Goal: Task Accomplishment & Management: Manage account settings

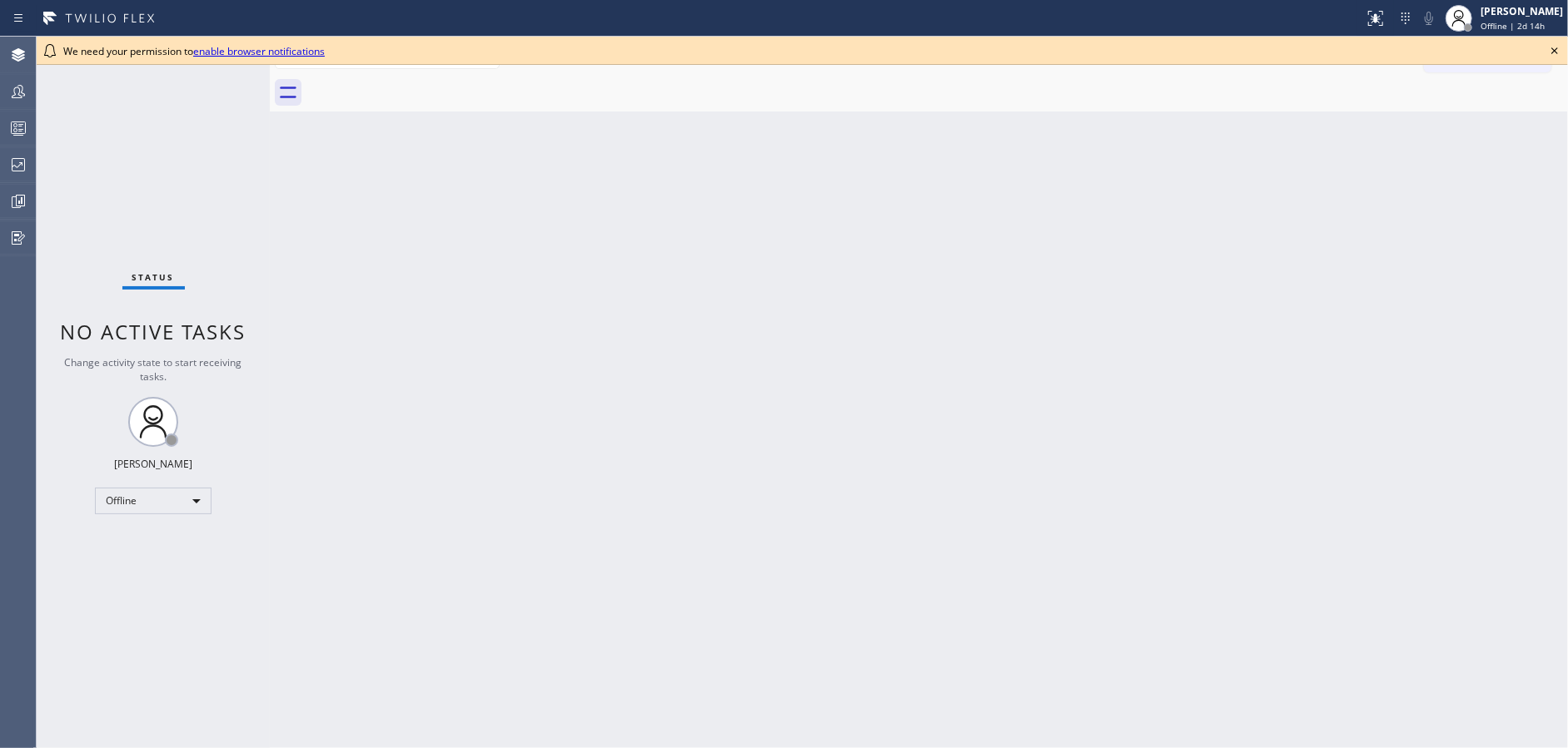
click at [1552, 46] on icon at bounding box center [1554, 50] width 20 height 20
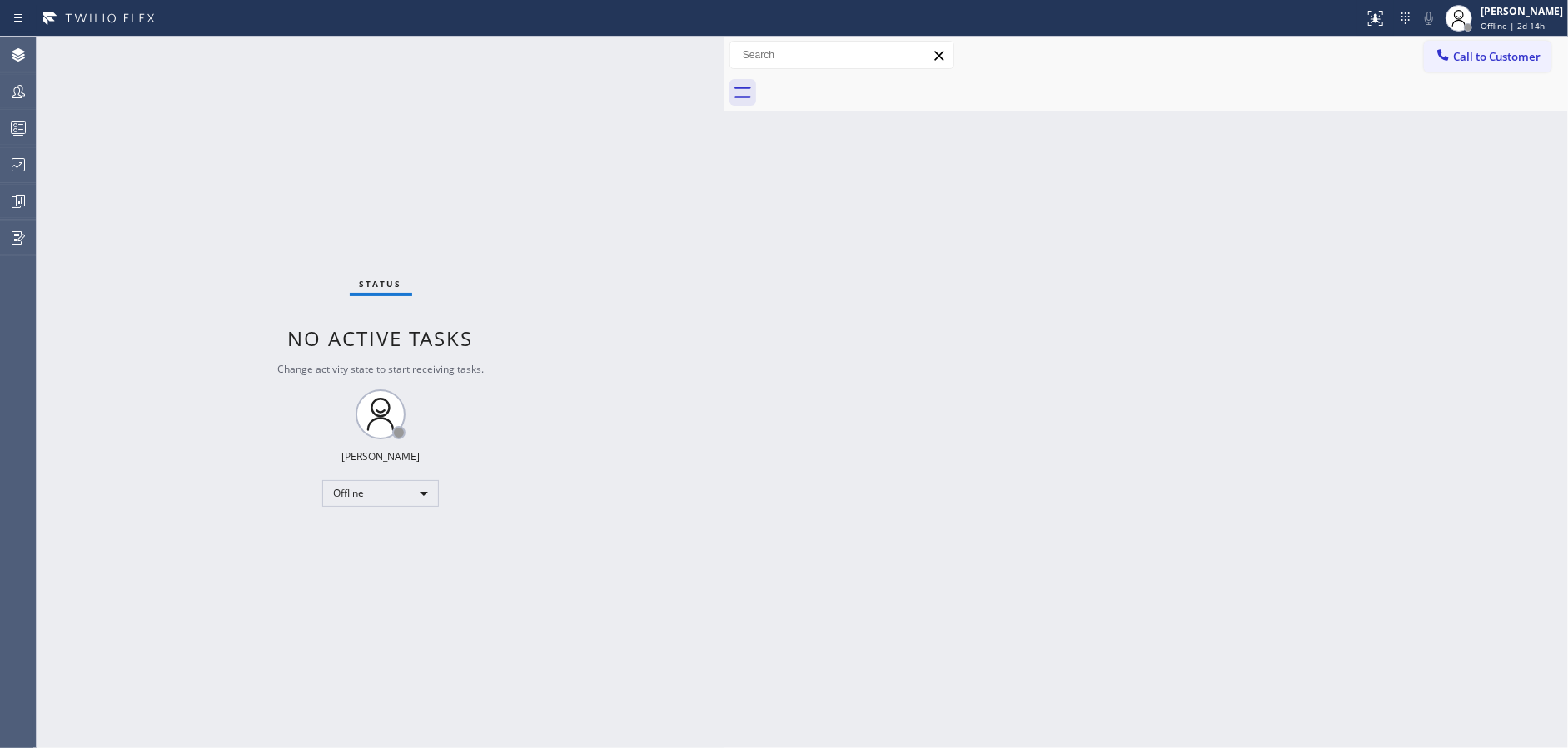
drag, startPoint x: 266, startPoint y: 43, endPoint x: 720, endPoint y: 69, distance: 454.7
click at [725, 69] on div at bounding box center [725, 393] width 0 height 712
click at [400, 488] on div "Offline" at bounding box center [380, 494] width 117 height 27
click at [396, 543] on li "Available" at bounding box center [379, 536] width 113 height 20
click at [378, 494] on div "Available" at bounding box center [380, 494] width 117 height 27
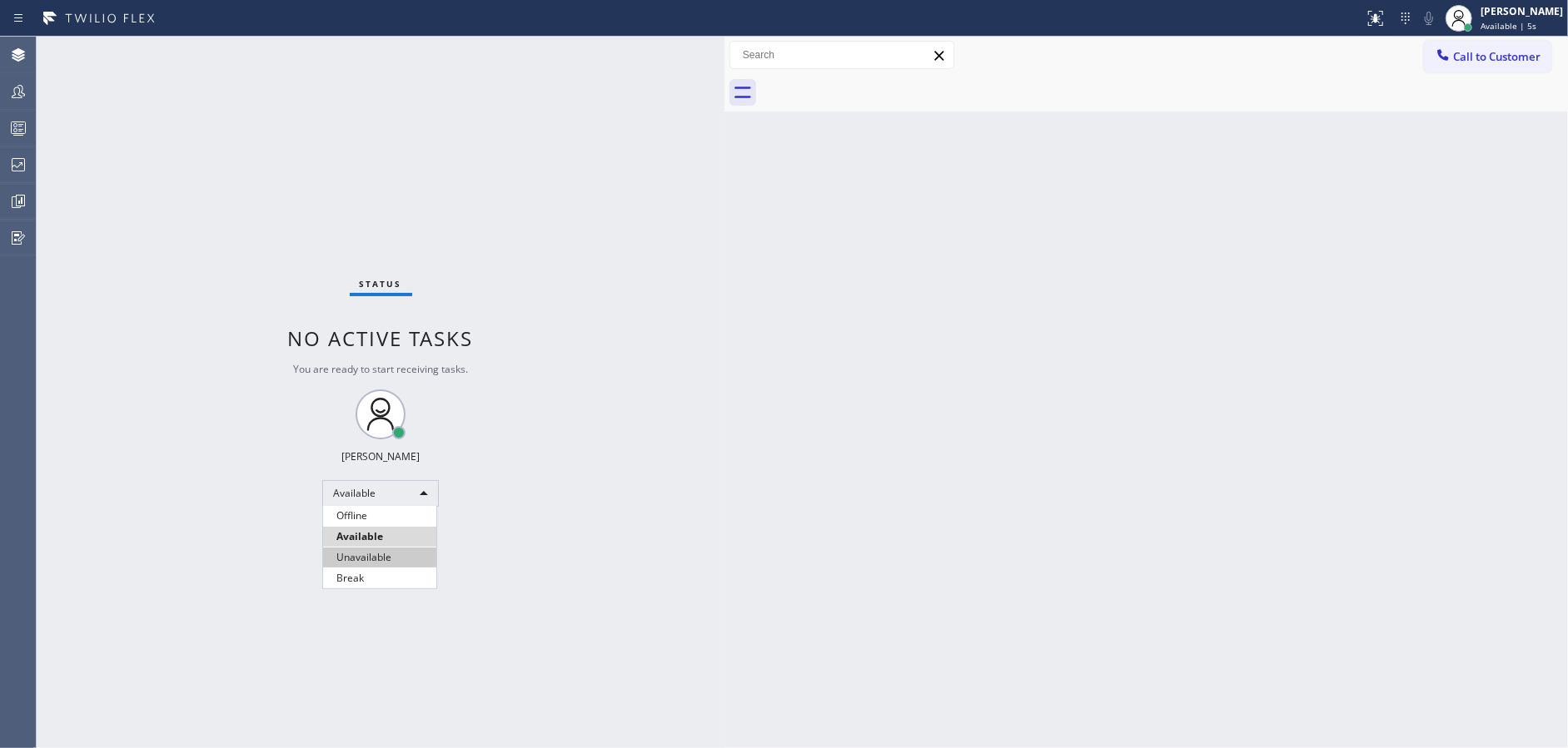
click at [393, 553] on li "Unavailable" at bounding box center [379, 557] width 113 height 20
click at [0, 130] on div at bounding box center [18, 127] width 37 height 20
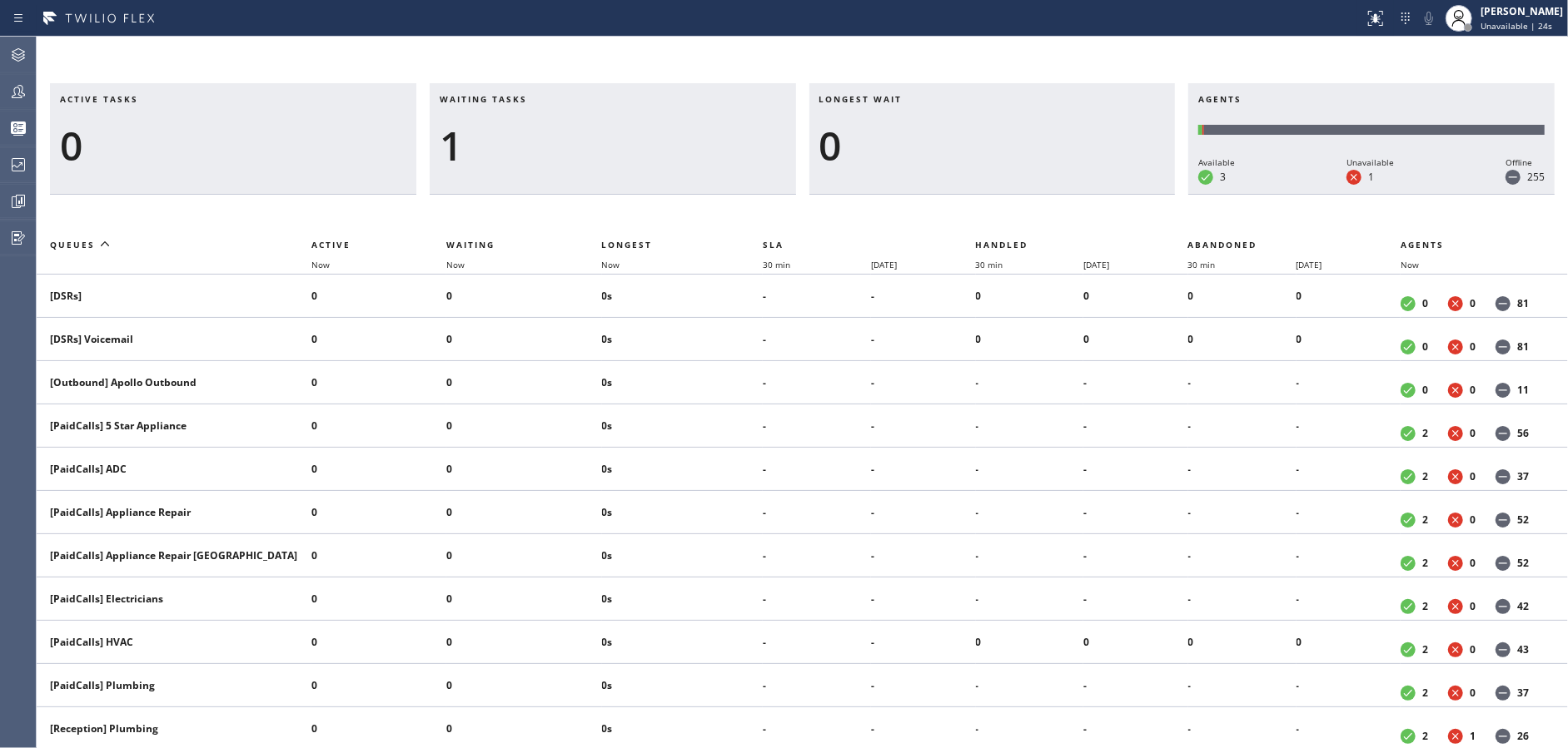
click at [531, 143] on div "1" at bounding box center [613, 145] width 347 height 48
click at [1, 174] on div at bounding box center [18, 164] width 37 height 20
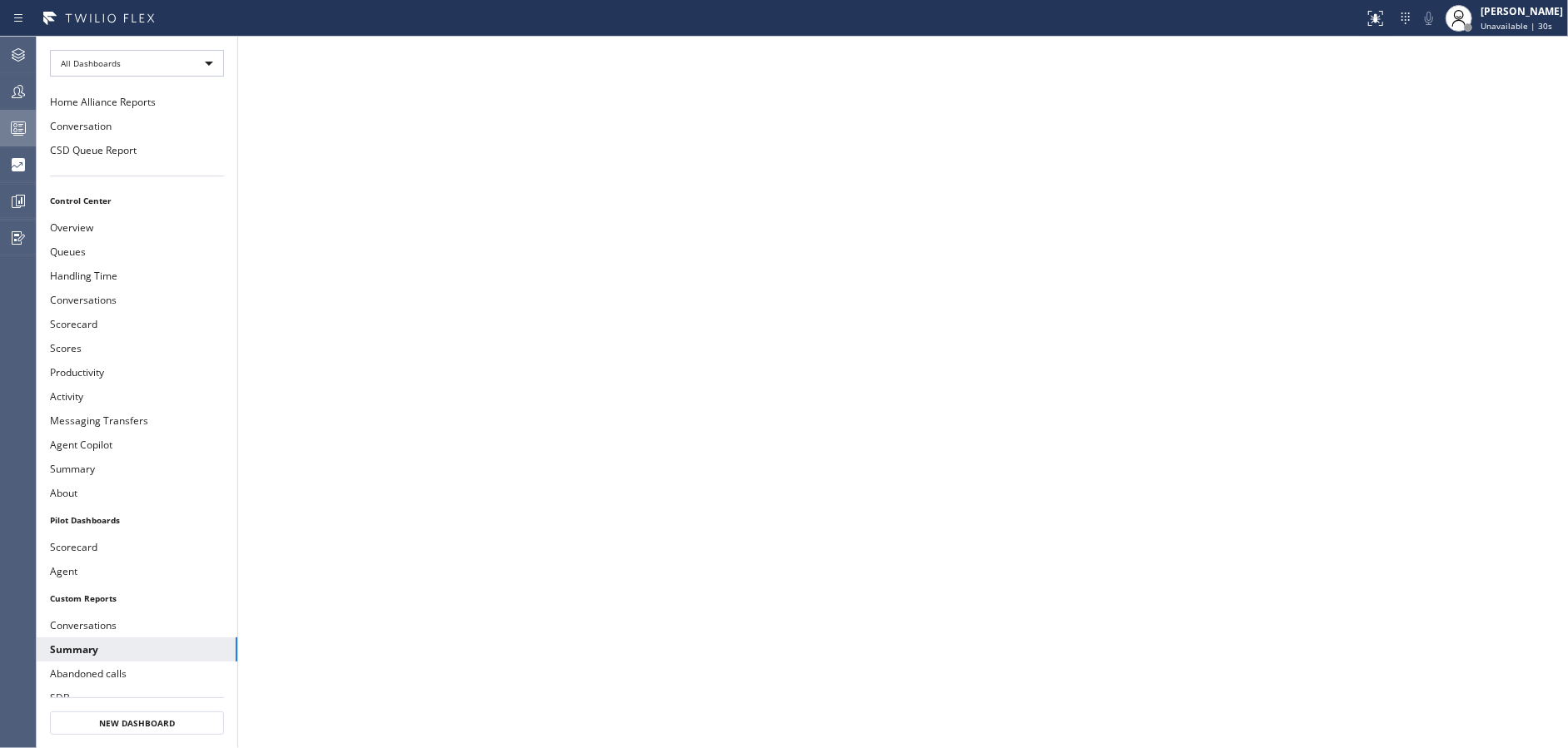
click at [9, 120] on icon at bounding box center [18, 127] width 20 height 20
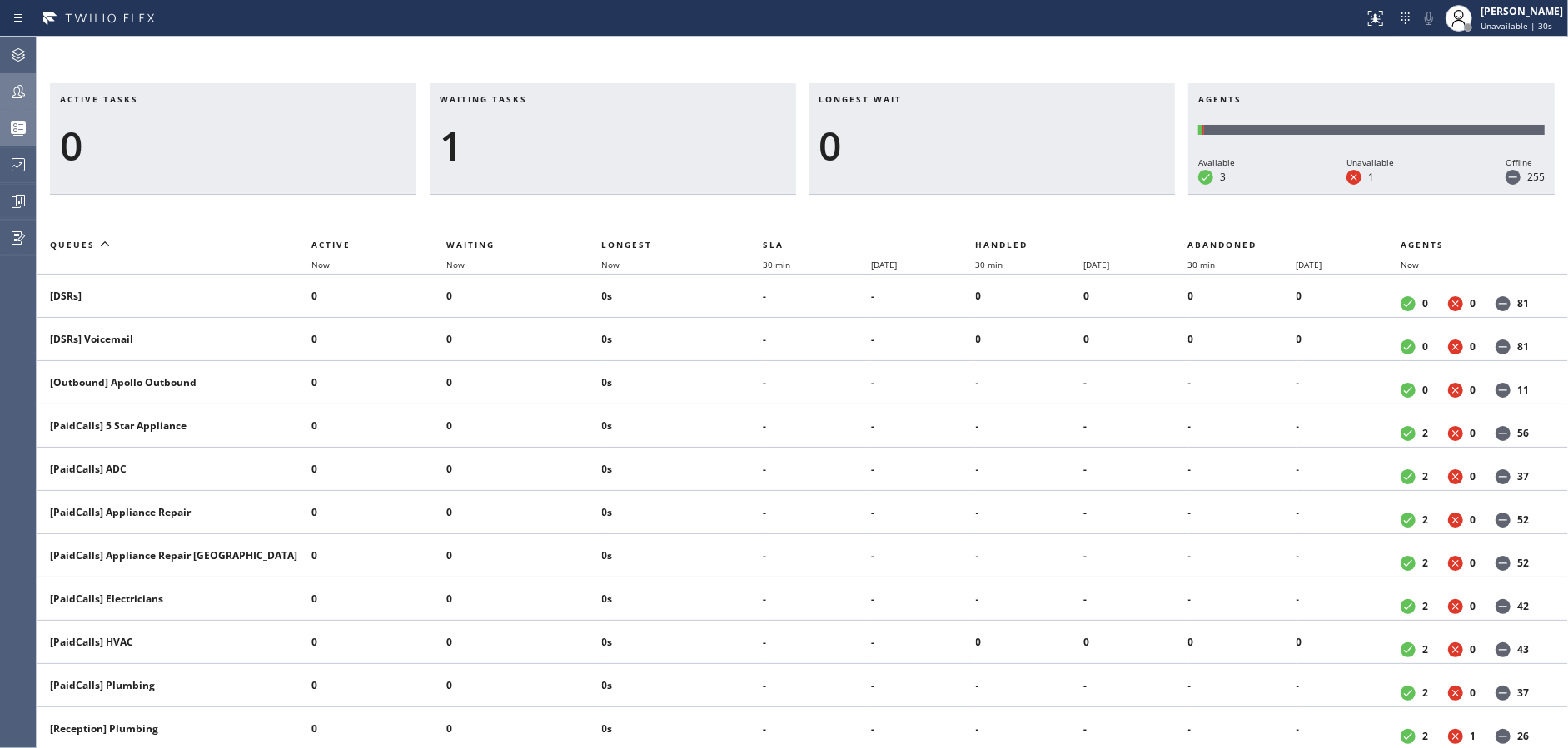
click at [9, 97] on icon at bounding box center [18, 91] width 20 height 20
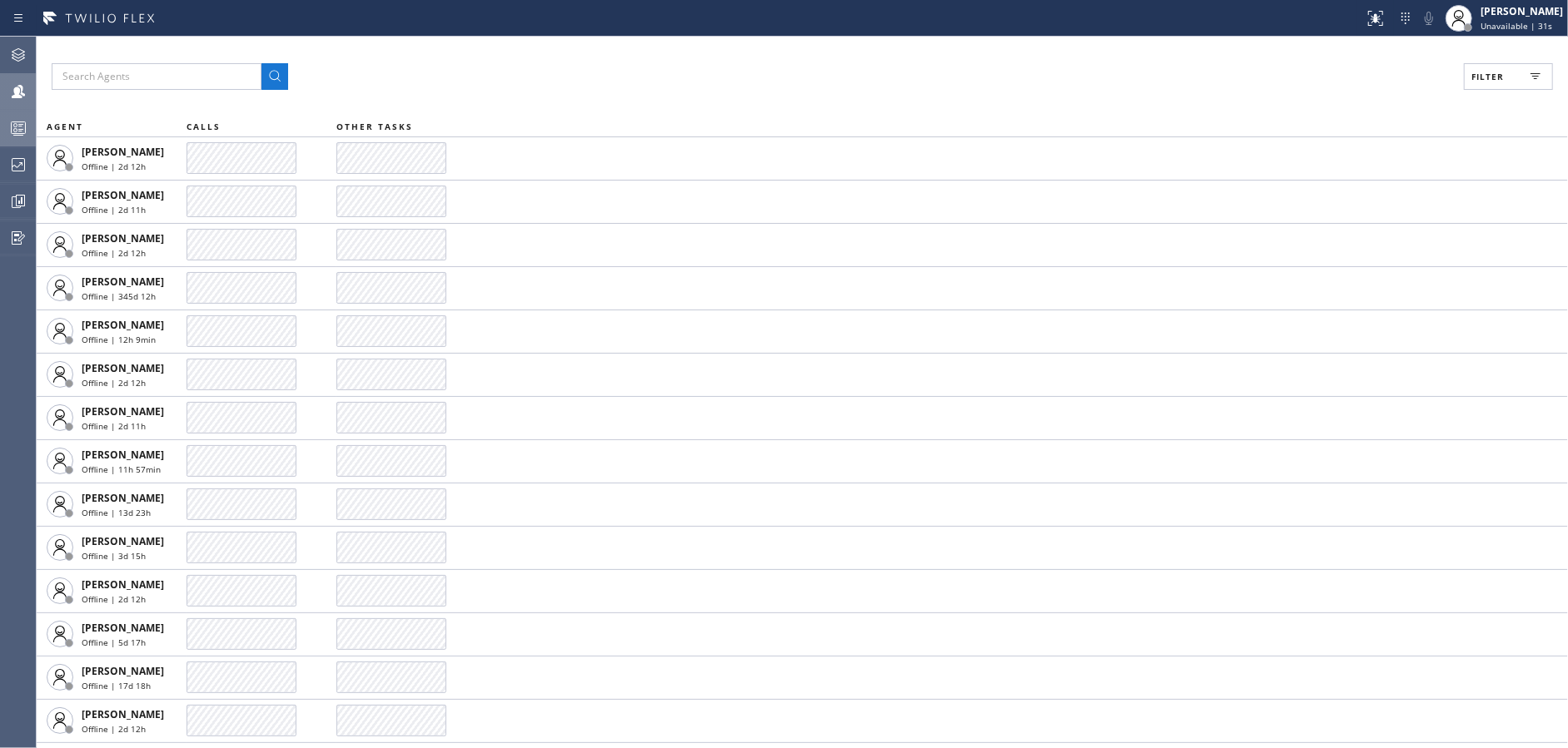
click at [1491, 73] on span "Filter" at bounding box center [1487, 77] width 32 height 11
click at [1322, 196] on input "Available" at bounding box center [1325, 196] width 20 height 20
checkbox input "true"
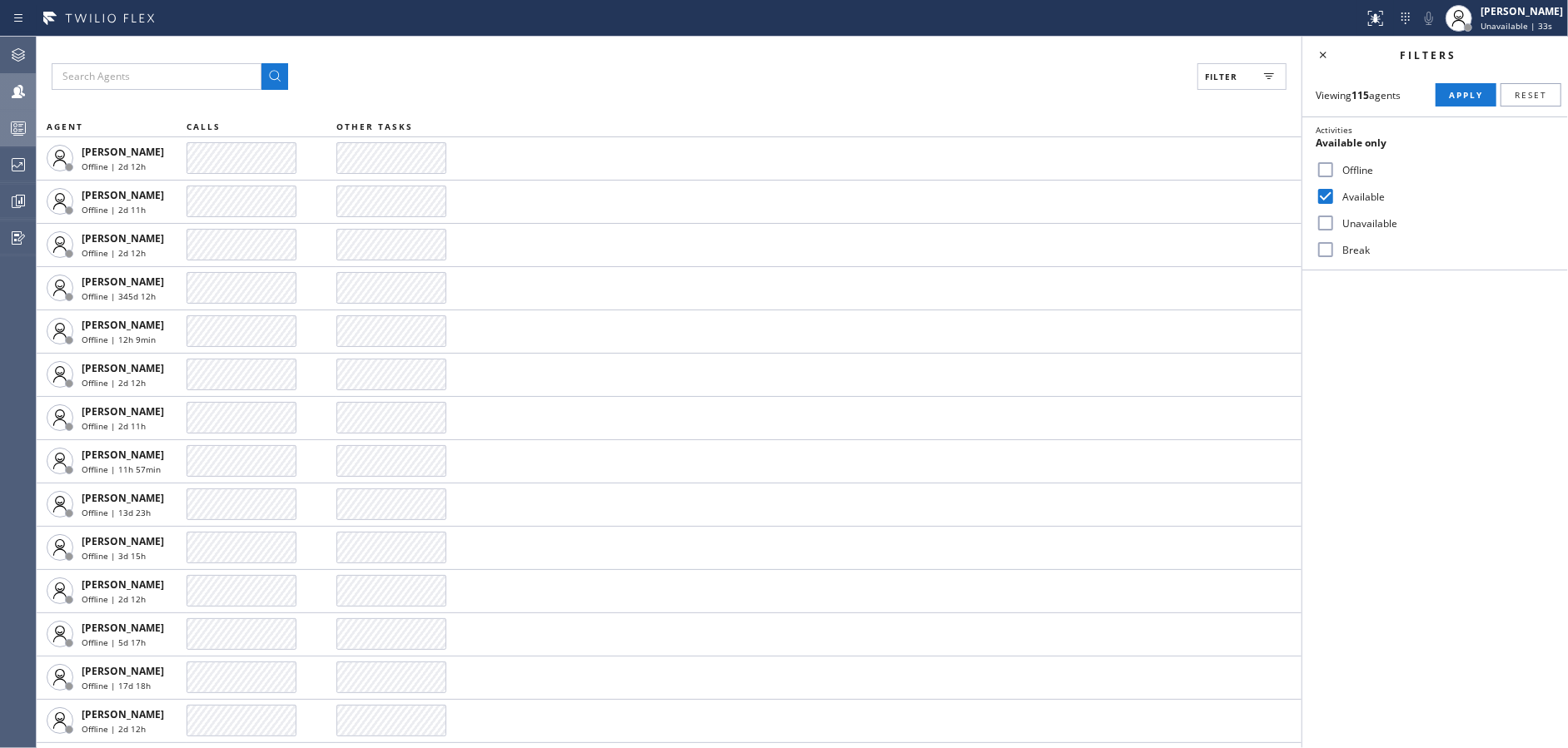
click at [1329, 229] on input "Unavailable" at bounding box center [1325, 222] width 20 height 20
checkbox input "true"
click at [1326, 251] on input "Break" at bounding box center [1325, 249] width 20 height 20
checkbox input "true"
click at [1483, 91] on span "Apply" at bounding box center [1466, 95] width 34 height 11
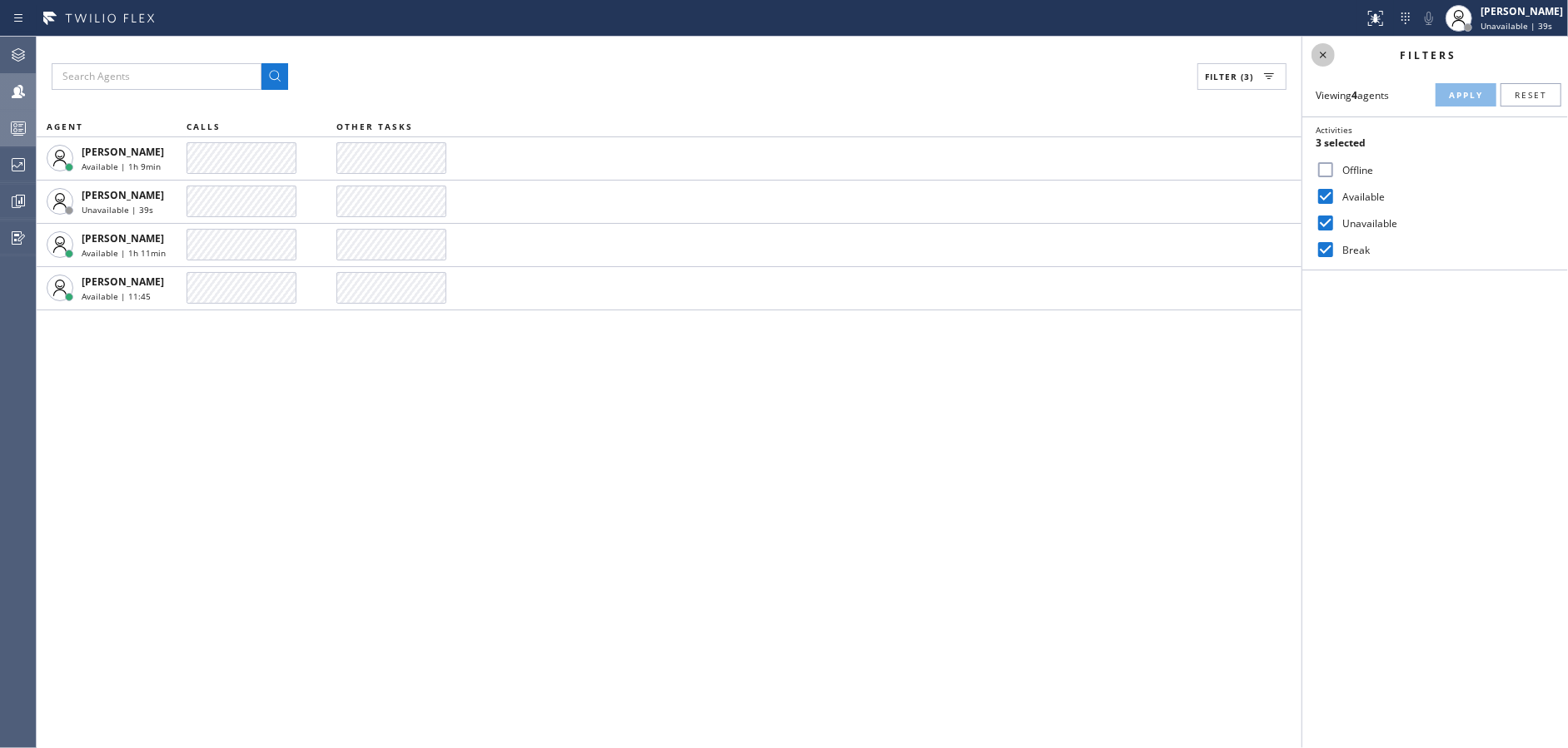
click at [1323, 54] on icon at bounding box center [1323, 54] width 7 height 7
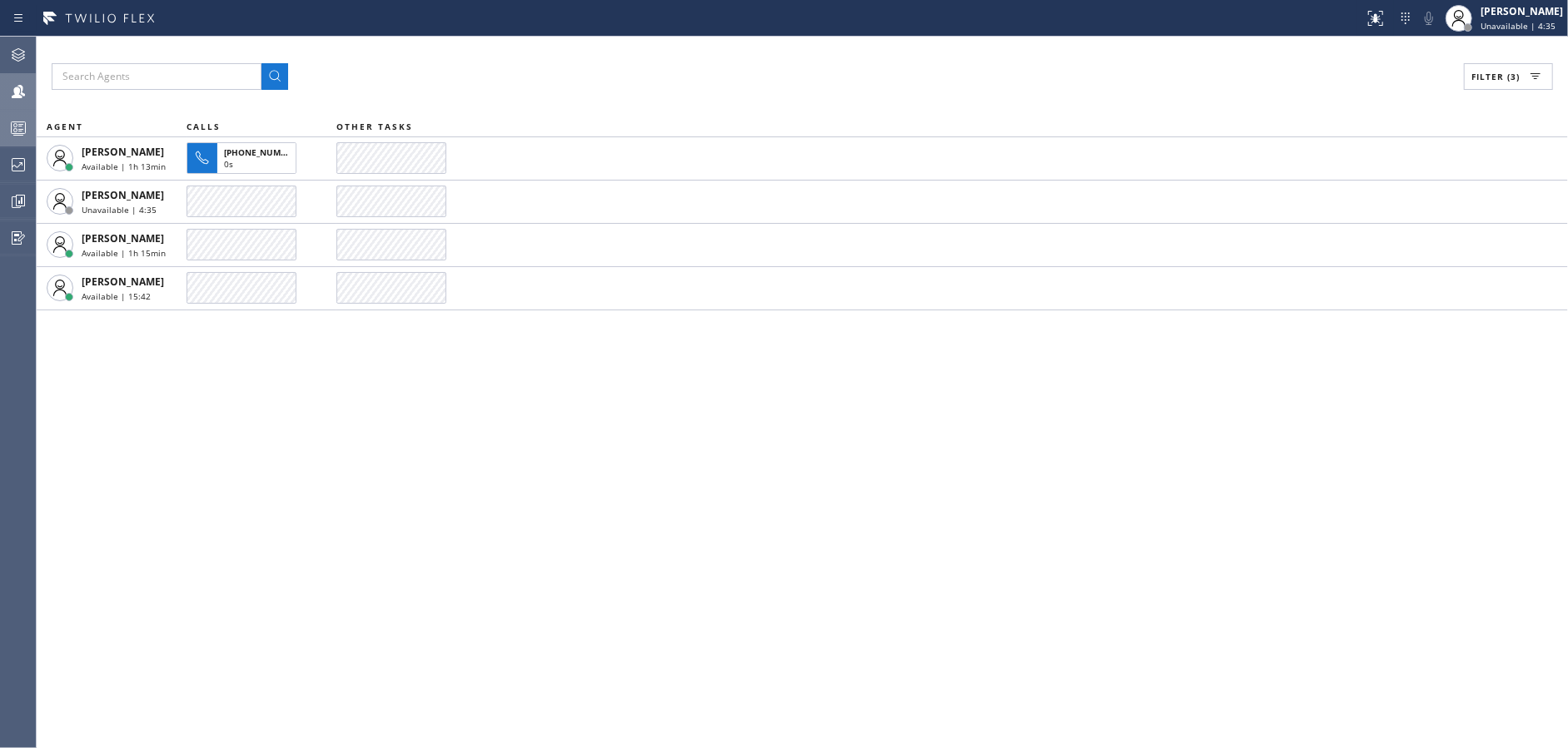
click at [555, 482] on div "Filter (3) AGENT CALLS OTHER TASKS [PERSON_NAME] Available | 1h 13min [PHONE_NU…" at bounding box center [803, 393] width 1531 height 712
click at [416, 447] on div "Filter (3) AGENT CALLS OTHER TASKS [PERSON_NAME] Available | 1h 15min [PHONE_NU…" at bounding box center [803, 393] width 1531 height 712
click at [0, 178] on div at bounding box center [18, 164] width 37 height 33
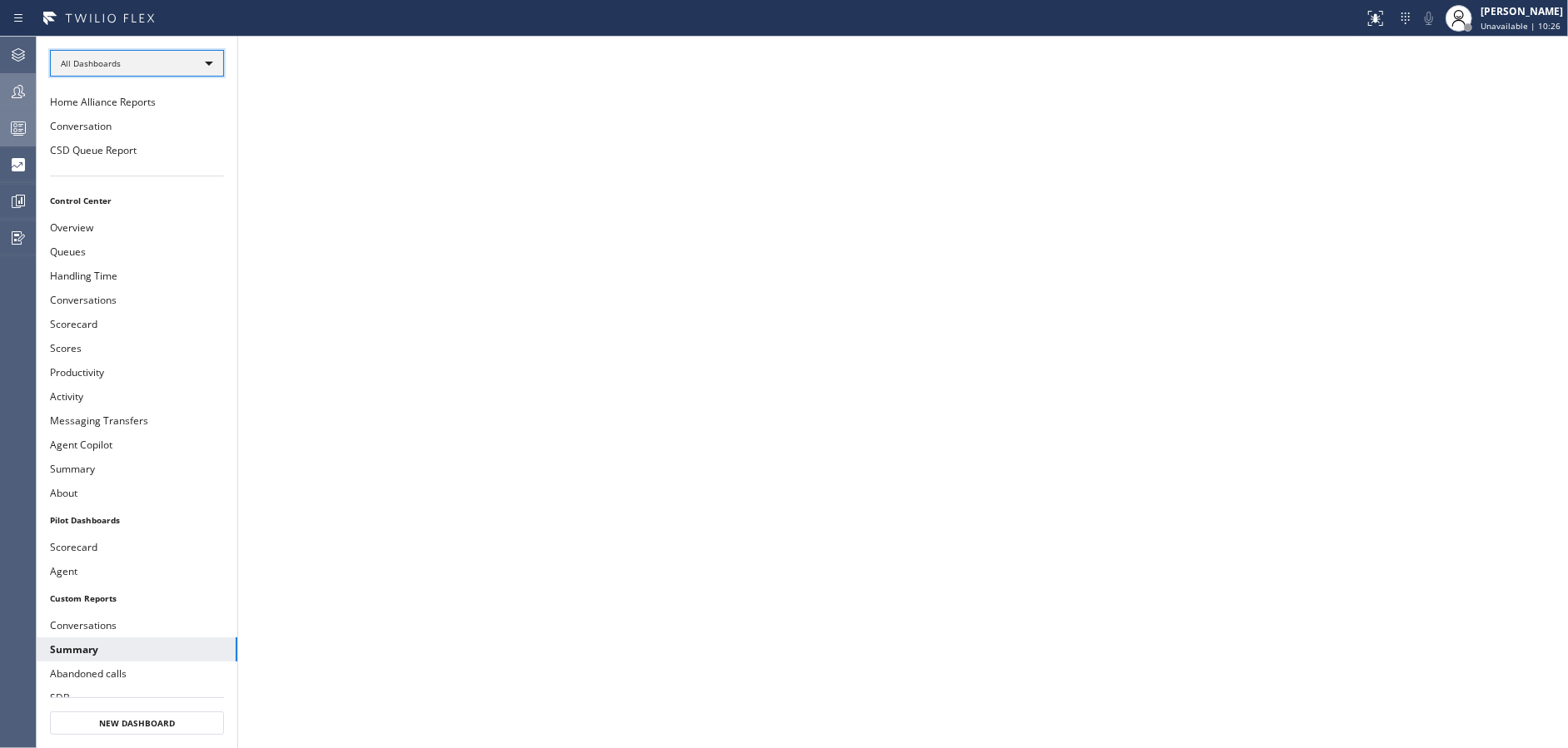
click at [198, 64] on div "All Dashboards" at bounding box center [137, 64] width 174 height 27
click at [167, 165] on li "Custom Reports" at bounding box center [136, 169] width 171 height 20
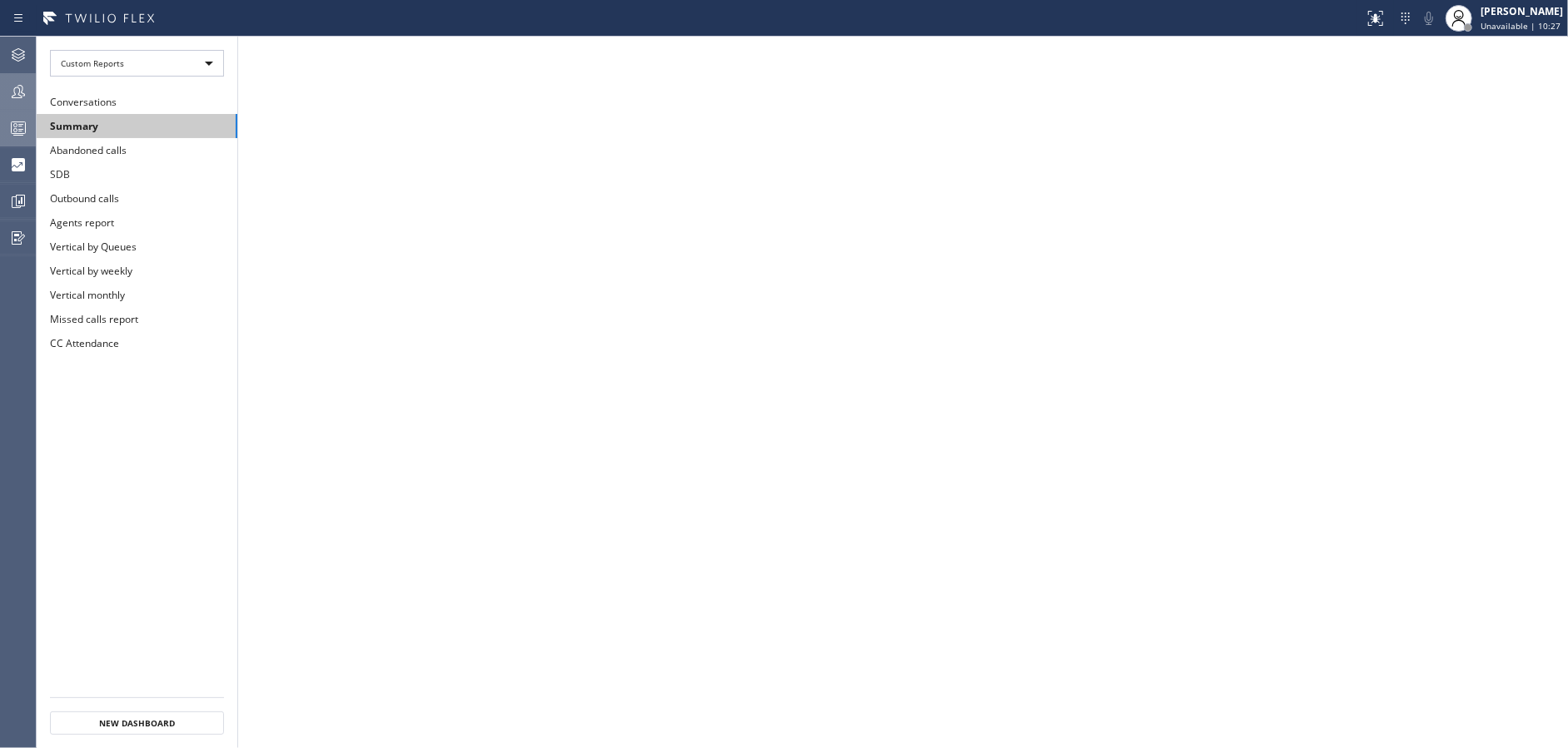
click at [158, 127] on button "Summary" at bounding box center [137, 125] width 200 height 24
click at [0, 98] on div at bounding box center [18, 91] width 37 height 20
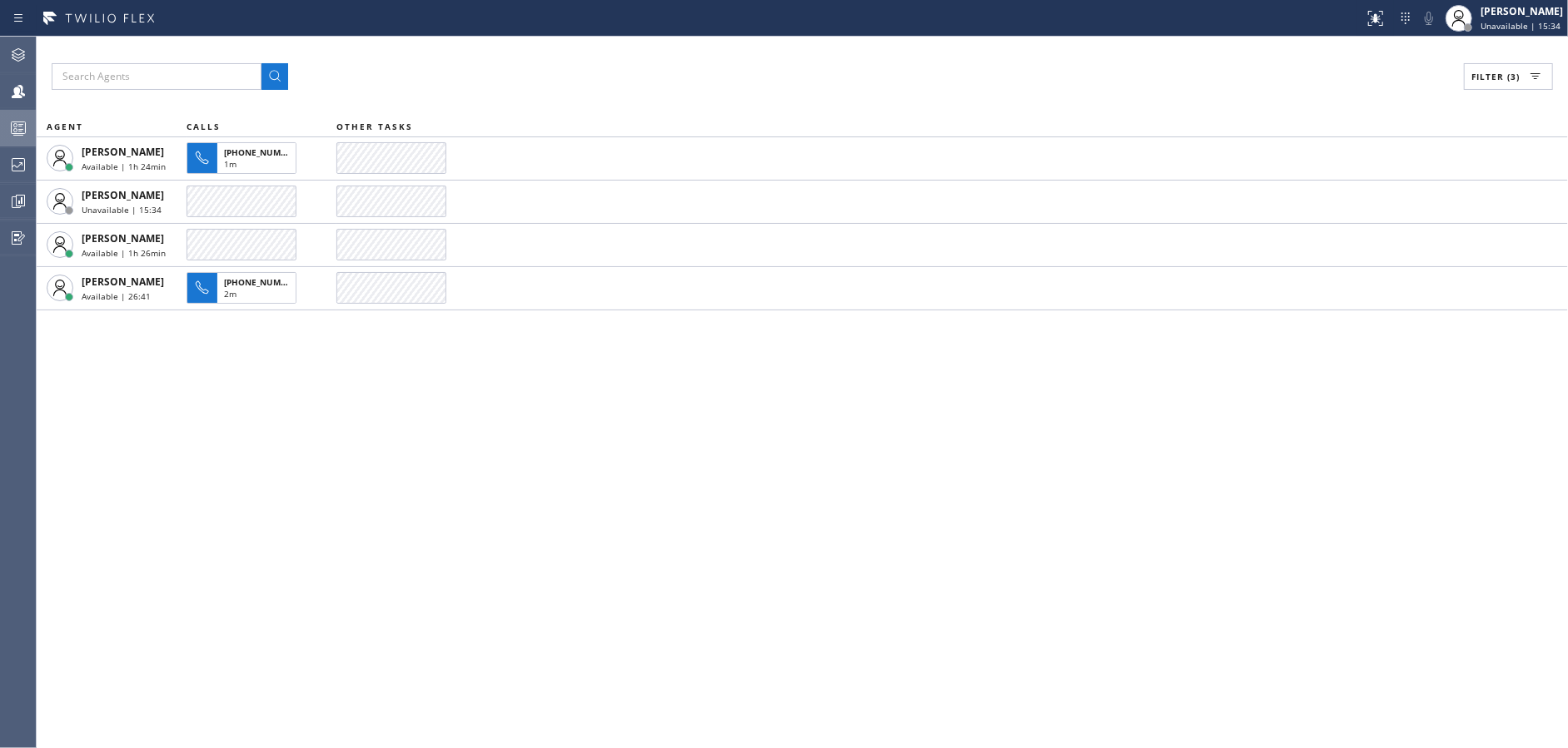
click at [0, 138] on div at bounding box center [18, 127] width 37 height 20
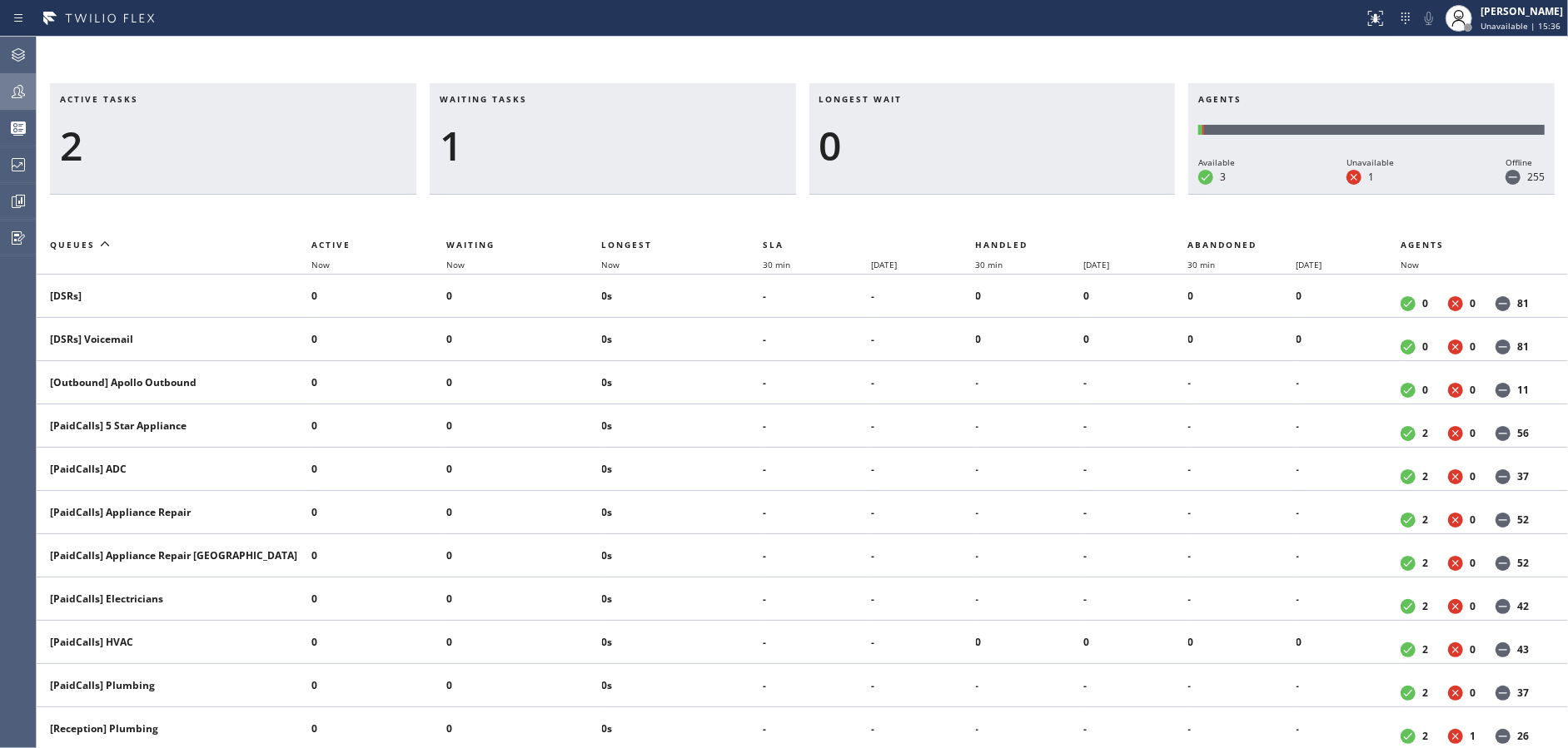
drag, startPoint x: 18, startPoint y: 105, endPoint x: 666, endPoint y: 590, distance: 809.4
click at [21, 111] on div "Agent Desktop Teams Queues Stats Dashboards Analyze Questionnaires" at bounding box center [18, 393] width 36 height 712
click at [4, 91] on div at bounding box center [18, 91] width 37 height 20
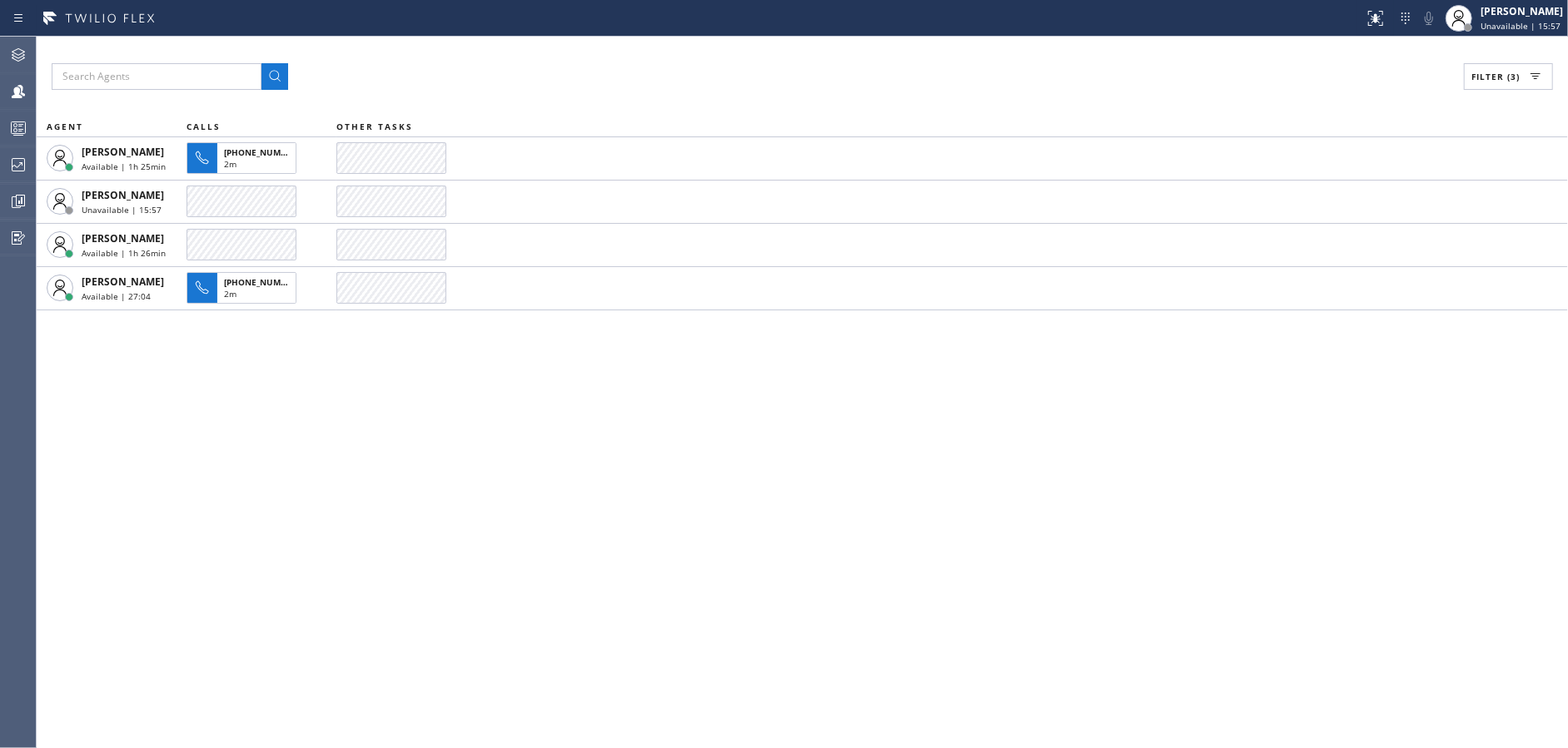
click at [415, 460] on div "Filter (3) AGENT CALLS OTHER TASKS [PERSON_NAME] Available | 1h 25min [PHONE_NU…" at bounding box center [803, 393] width 1531 height 712
click at [0, 160] on div at bounding box center [18, 164] width 37 height 20
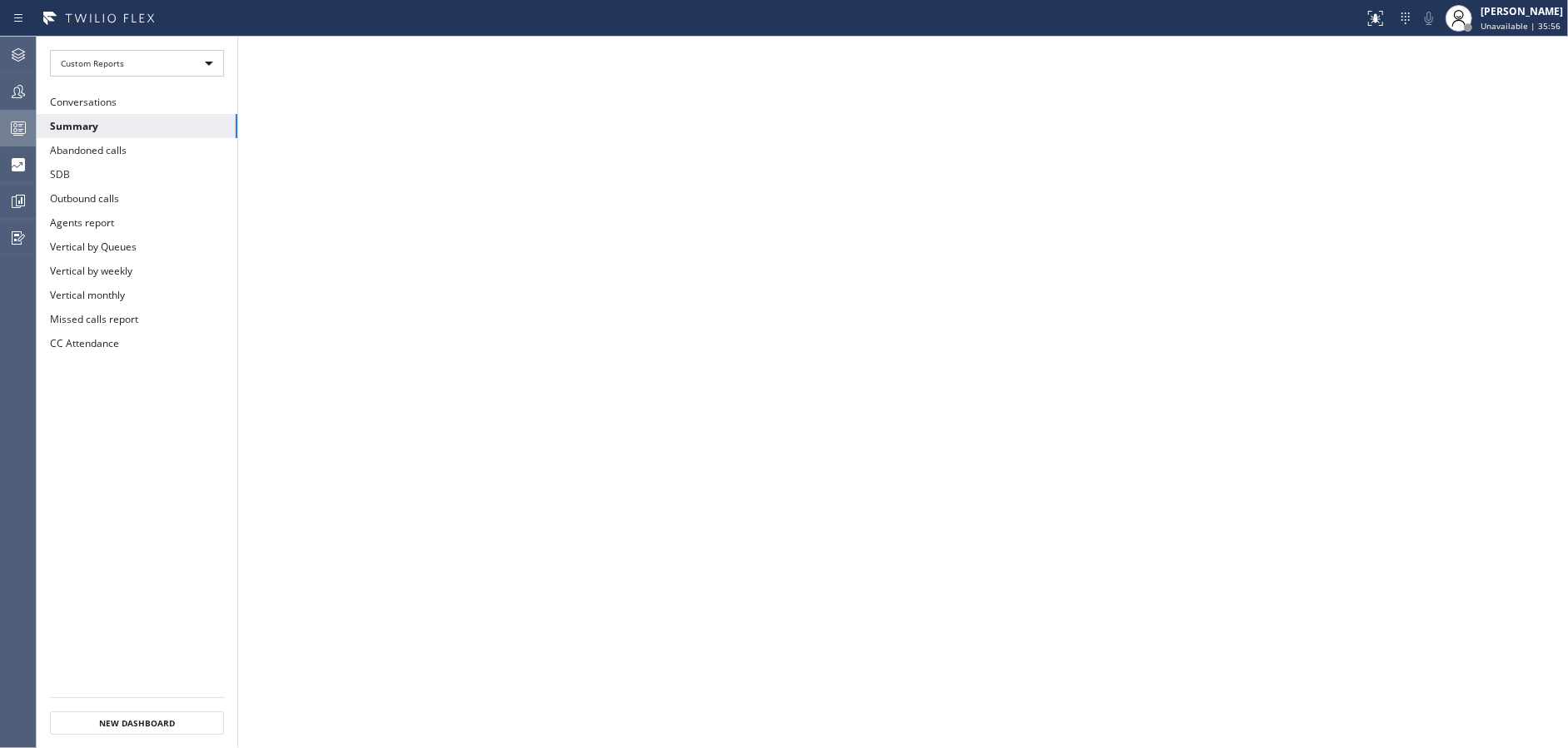
click at [4, 121] on div at bounding box center [18, 127] width 37 height 20
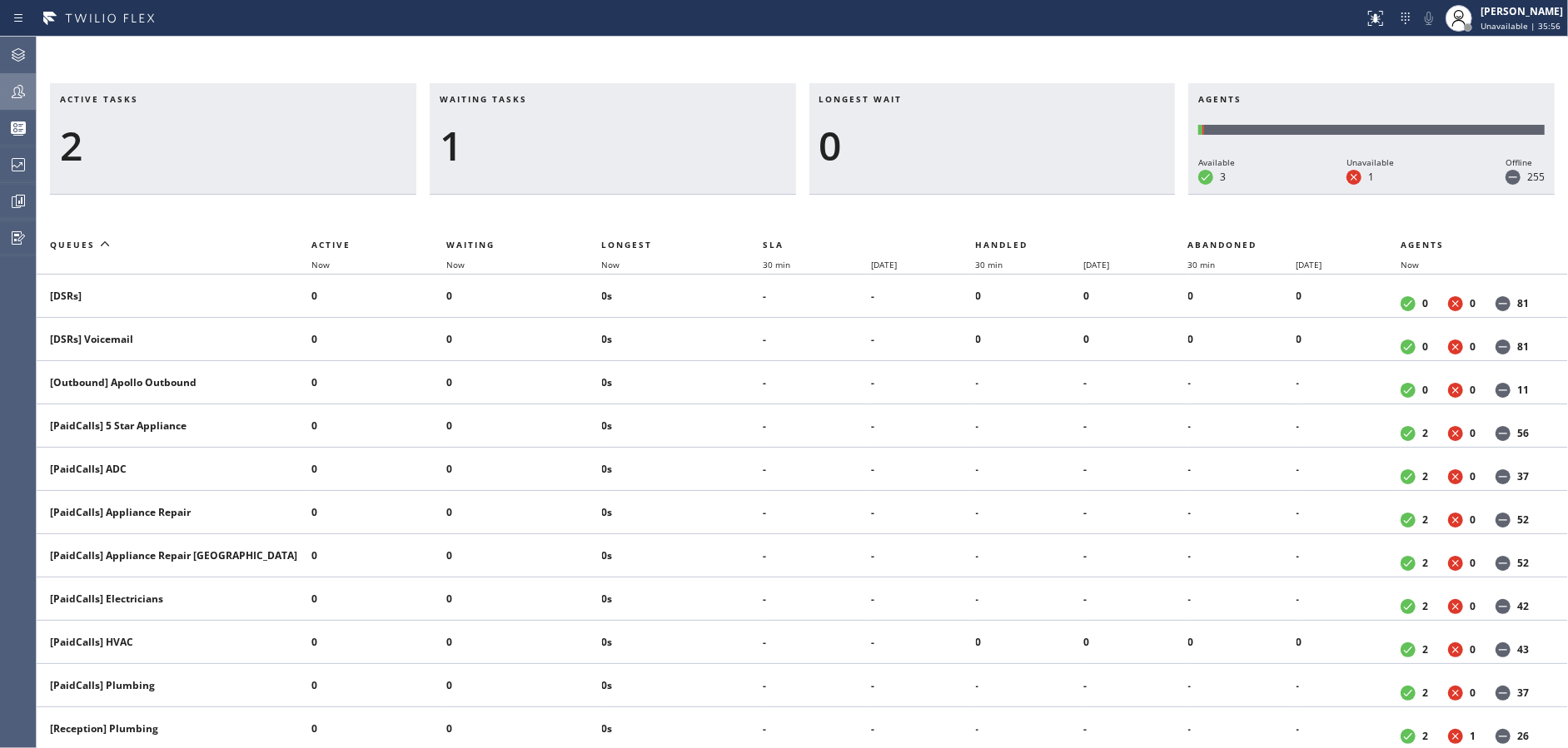
click at [6, 96] on div at bounding box center [18, 91] width 37 height 20
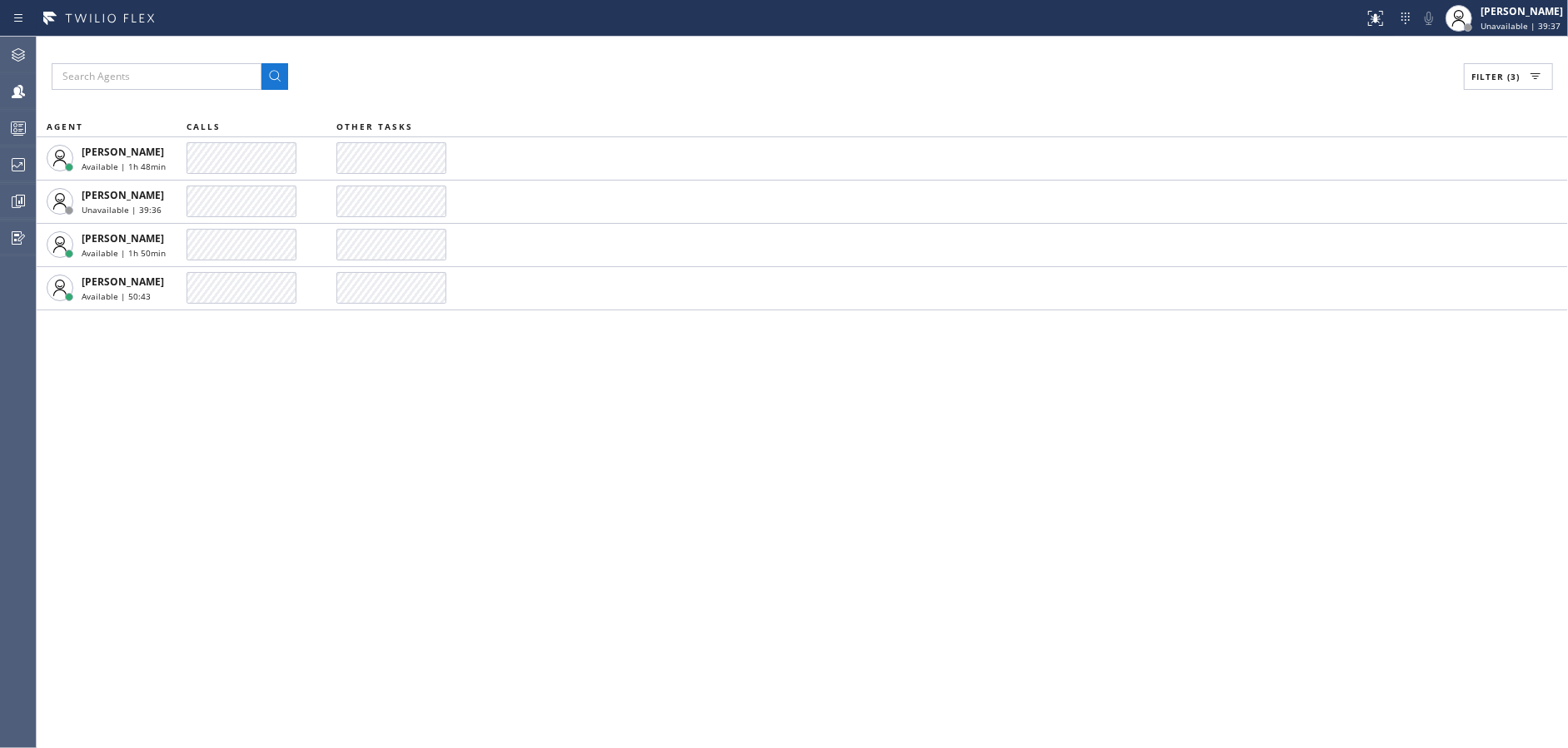
click at [353, 510] on div "Filter (3) AGENT CALLS OTHER TASKS [PERSON_NAME] | 1h 48min [PERSON_NAME] Unava…" at bounding box center [803, 393] width 1531 height 712
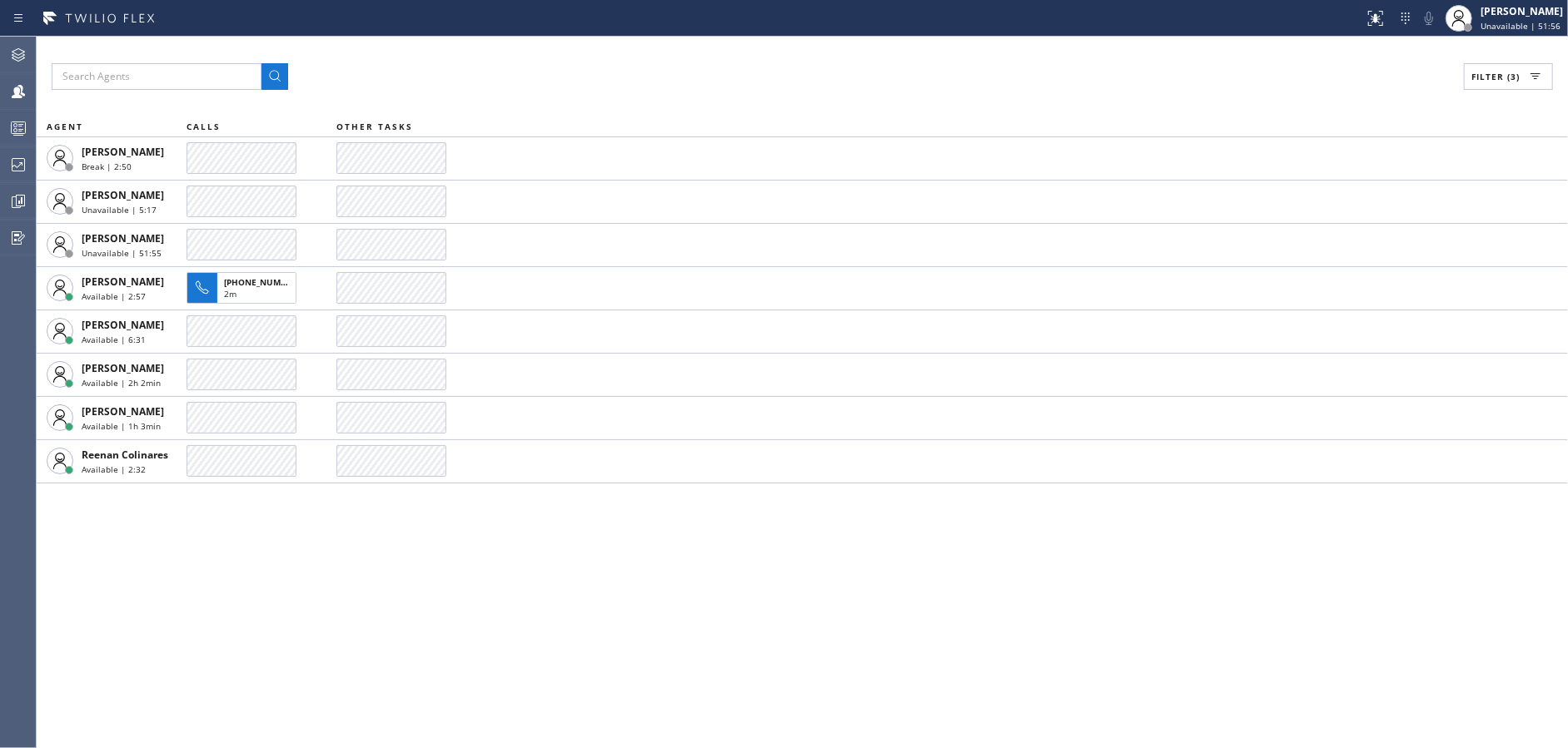
click at [541, 654] on div "Filter (3) AGENT CALLS OTHER TASKS [PERSON_NAME] Break | 2:50 [PERSON_NAME] Una…" at bounding box center [803, 393] width 1531 height 712
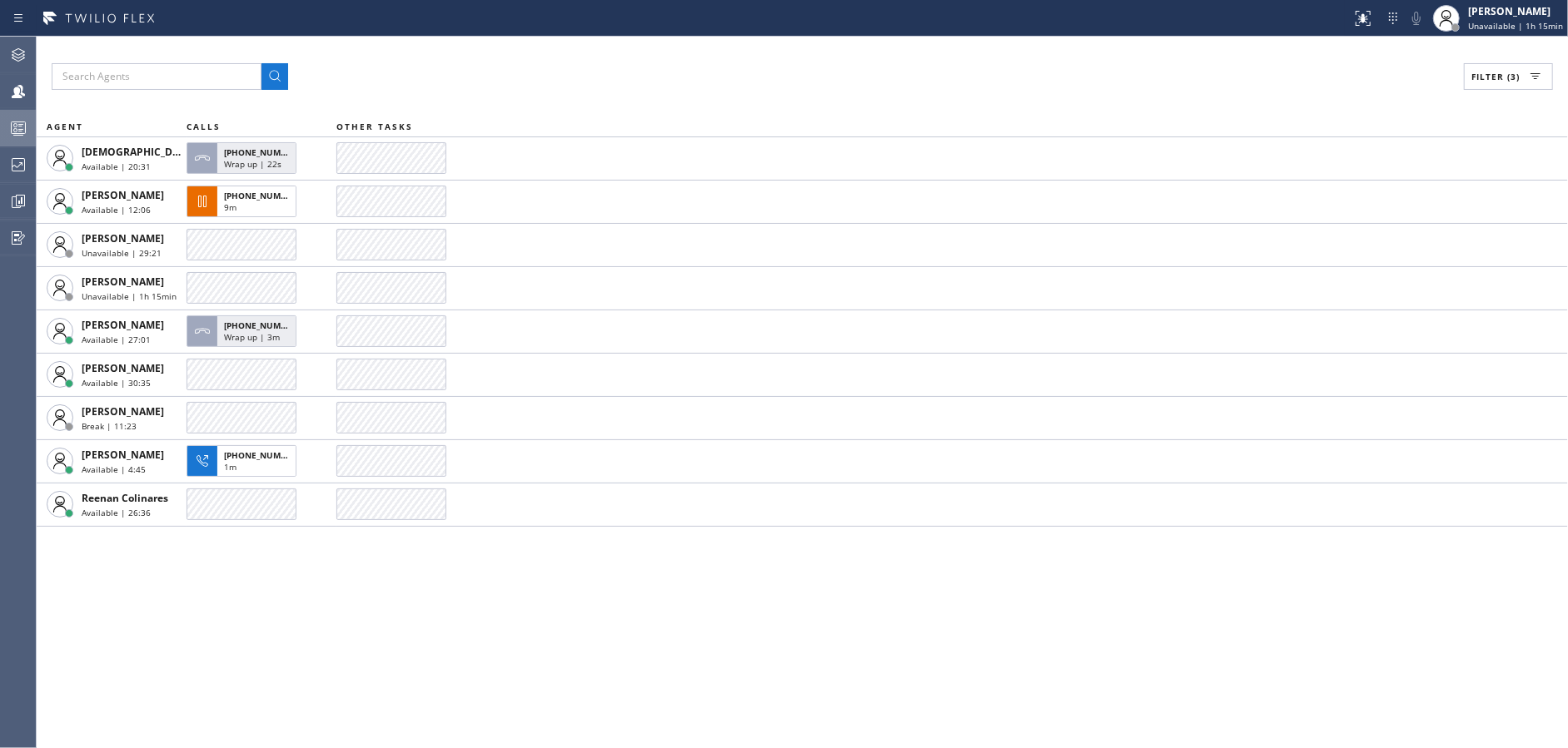
click at [9, 125] on icon at bounding box center [18, 127] width 20 height 20
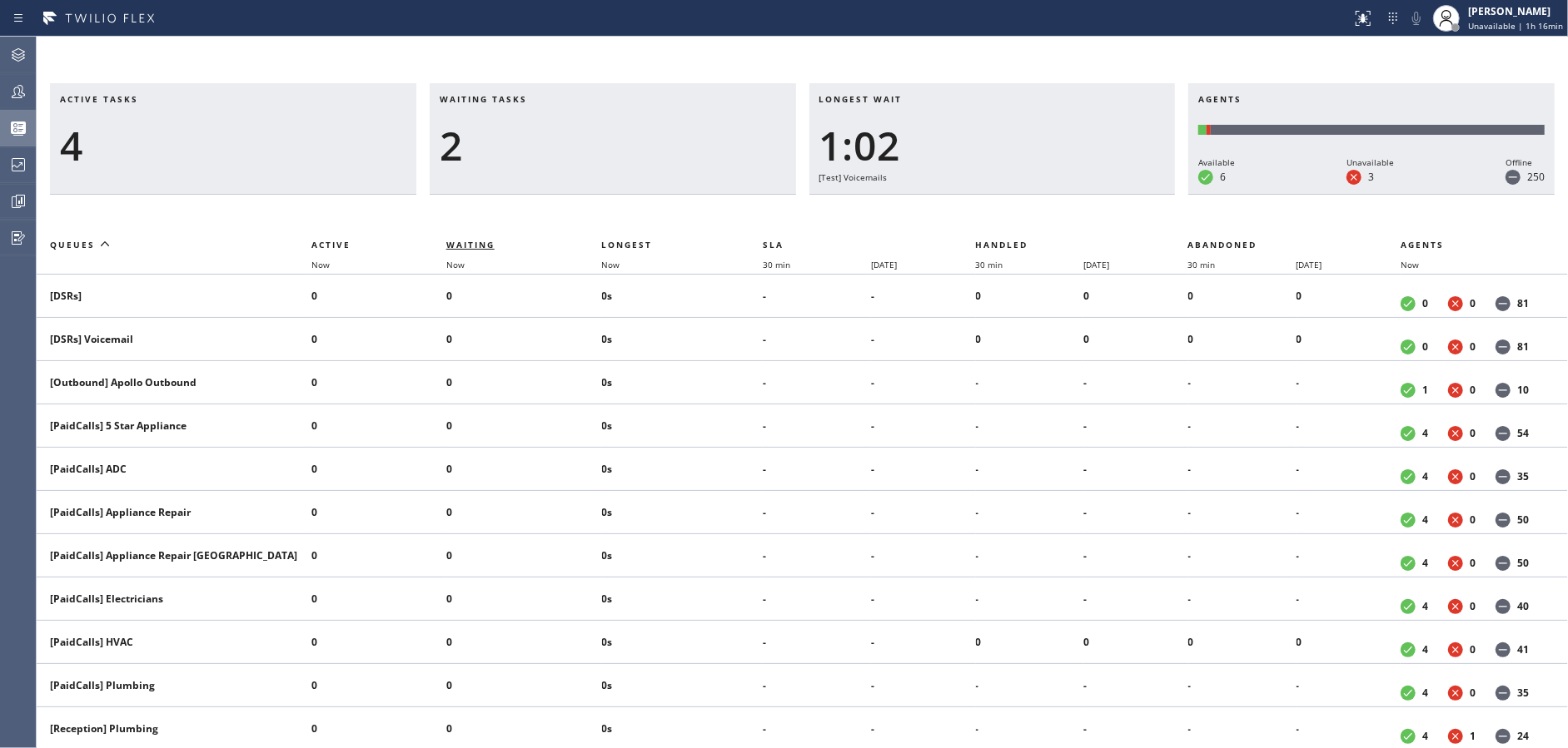
click at [485, 247] on span "Waiting" at bounding box center [470, 245] width 48 height 11
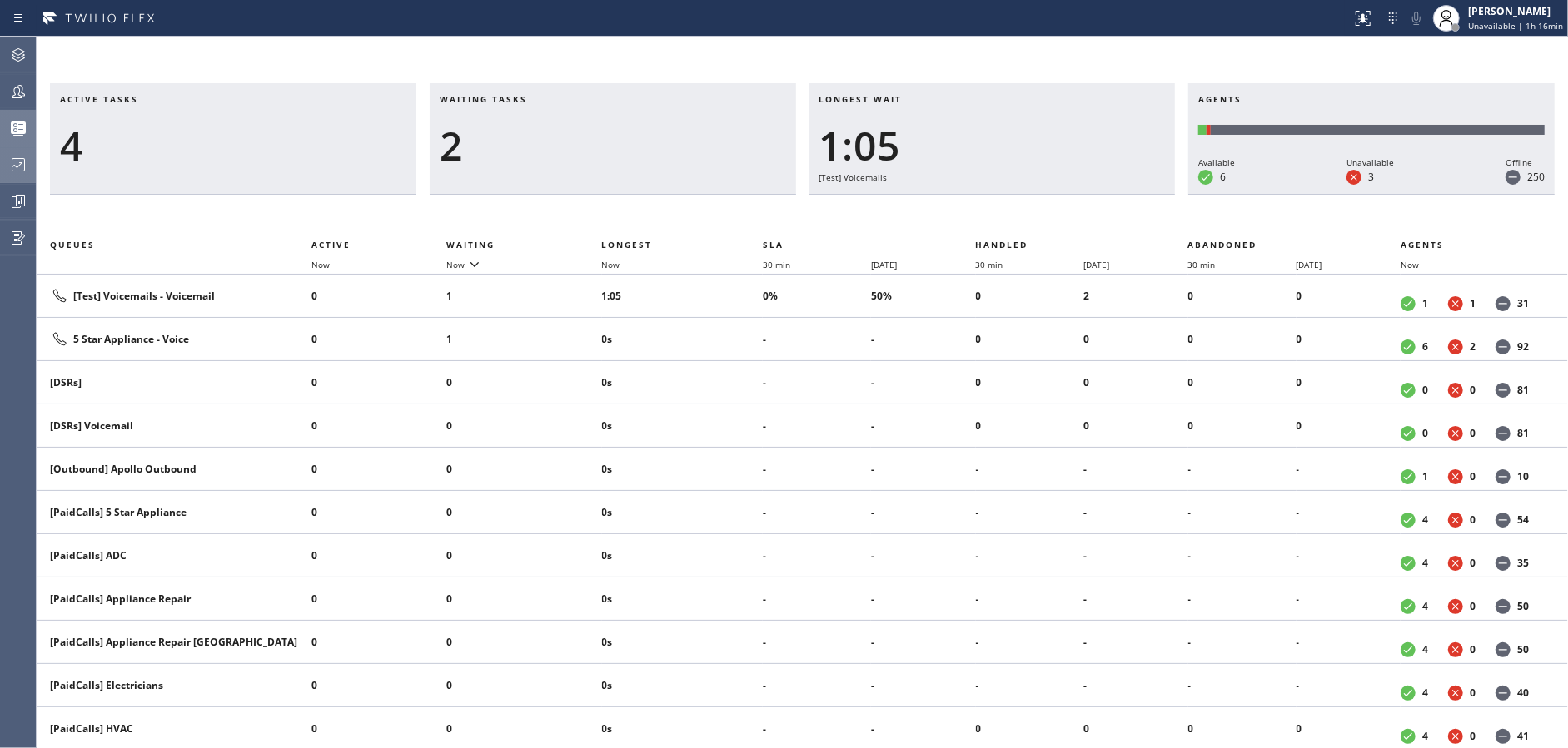
click at [6, 175] on div at bounding box center [18, 164] width 37 height 33
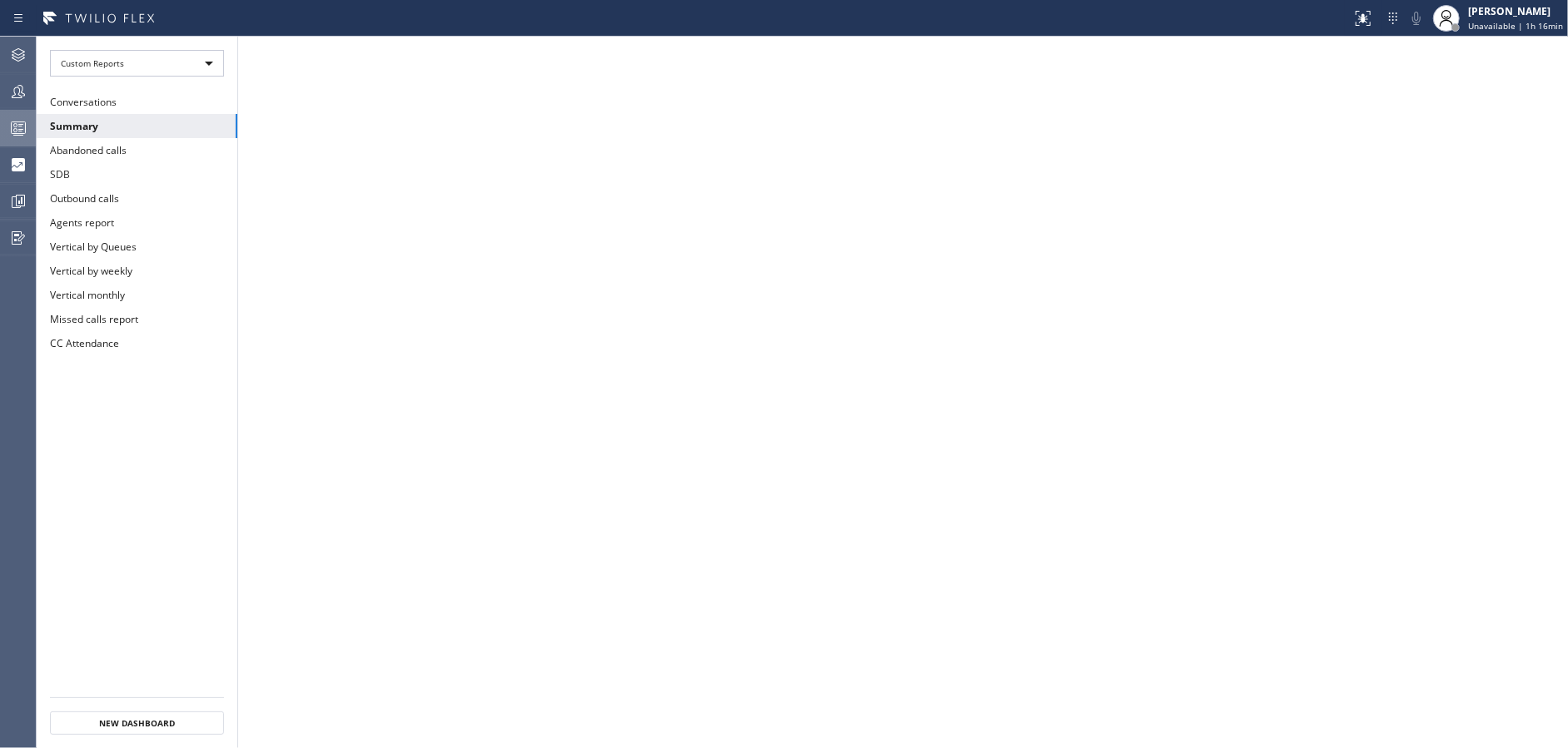
click at [9, 127] on icon at bounding box center [18, 127] width 20 height 20
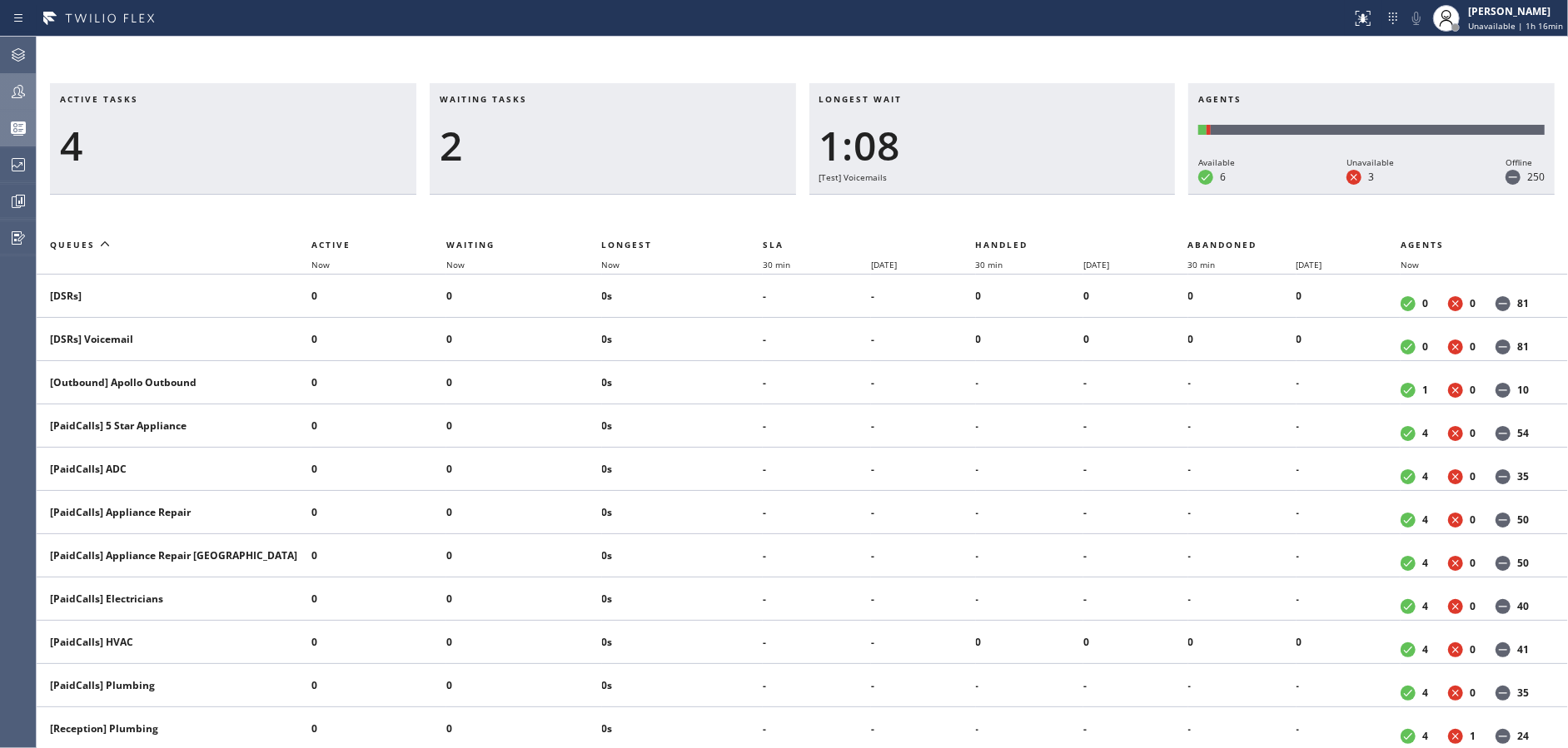
click at [7, 84] on div at bounding box center [18, 91] width 37 height 20
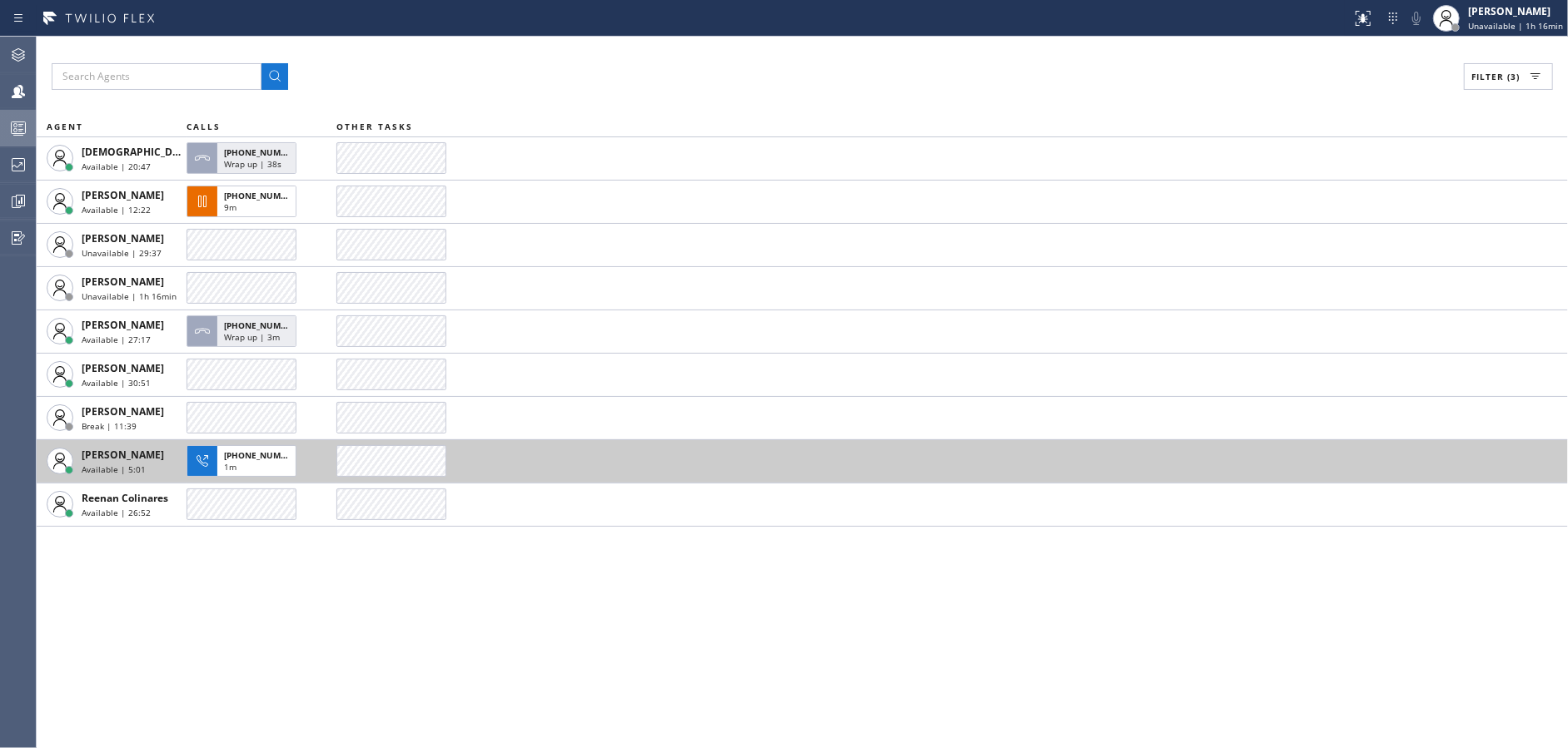
drag, startPoint x: 510, startPoint y: 603, endPoint x: 705, endPoint y: 452, distance: 246.6
click at [510, 603] on div "Filter (3) AGENT CALLS OTHER TASKS [DEMOGRAPHIC_DATA][PERSON_NAME] Available | …" at bounding box center [803, 393] width 1531 height 712
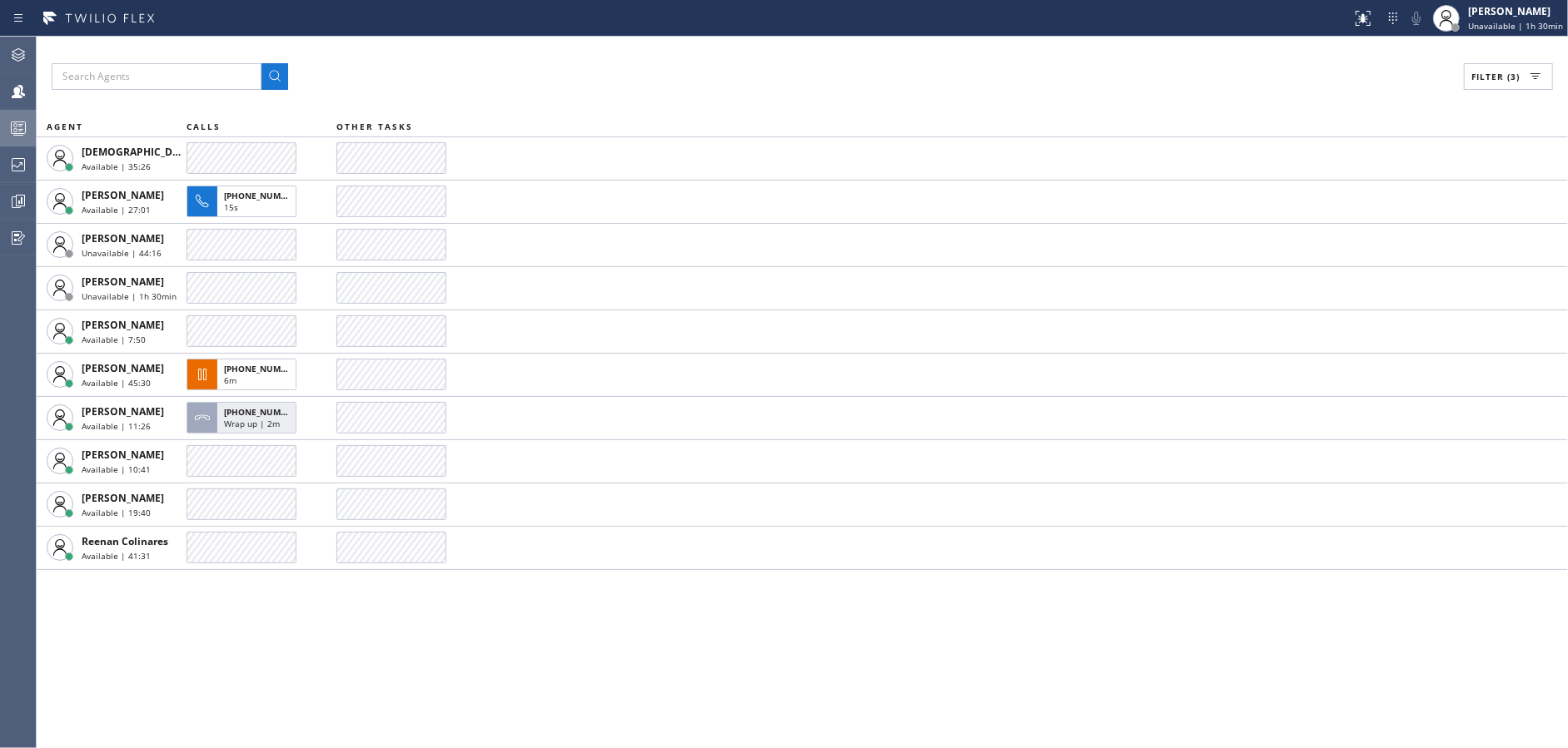
click at [6, 129] on div at bounding box center [18, 127] width 37 height 20
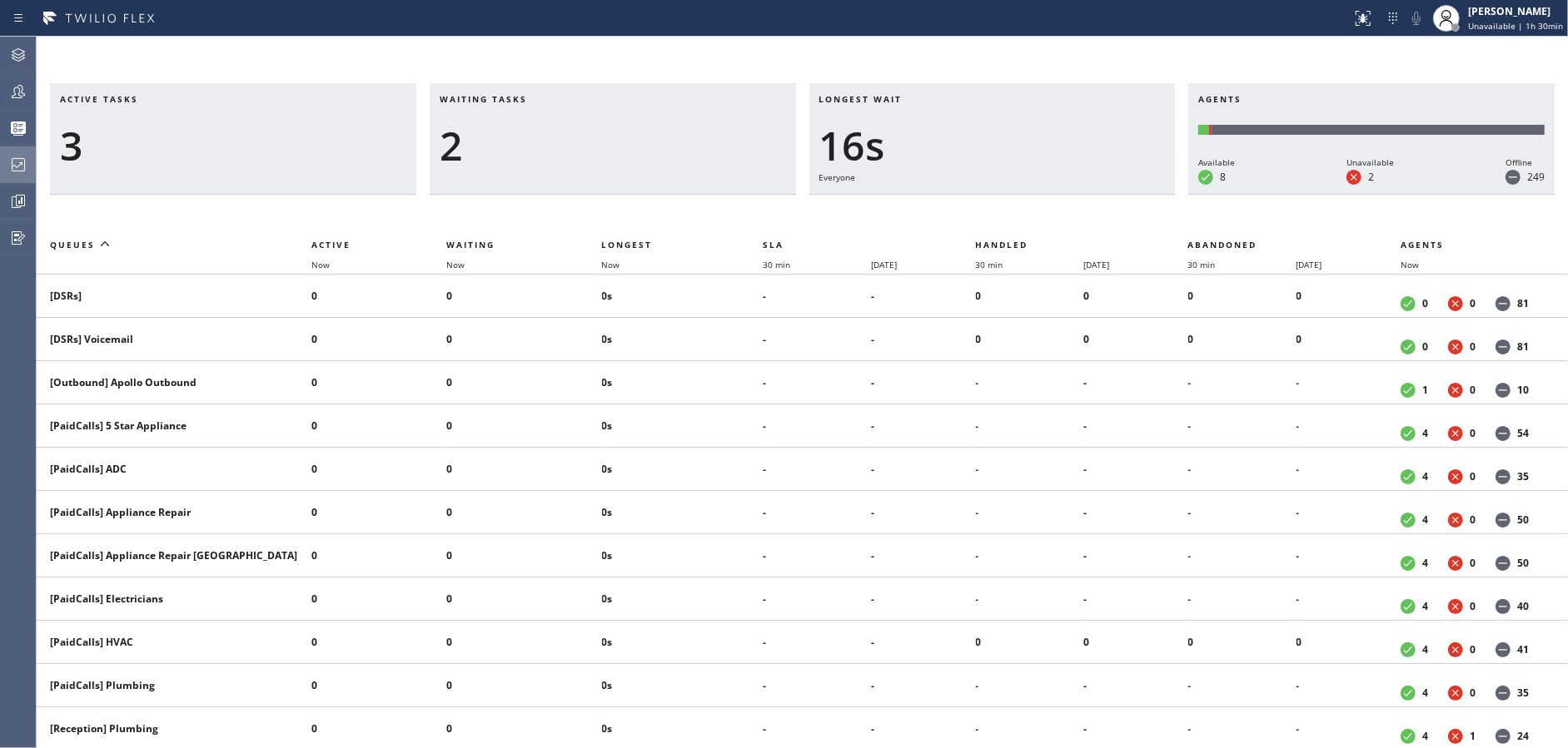
click at [0, 169] on div at bounding box center [18, 164] width 37 height 20
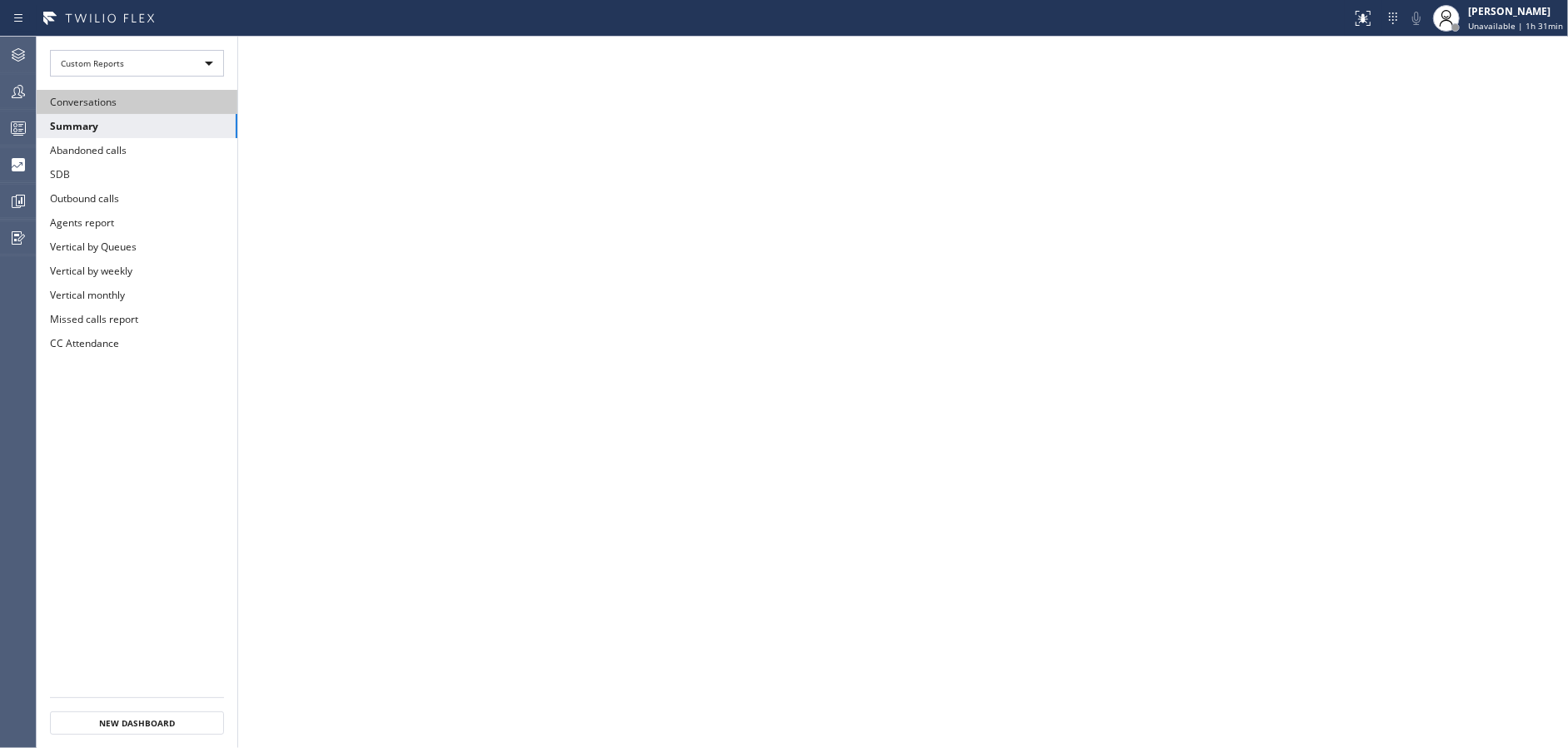
click at [142, 111] on button "Conversations" at bounding box center [137, 102] width 200 height 24
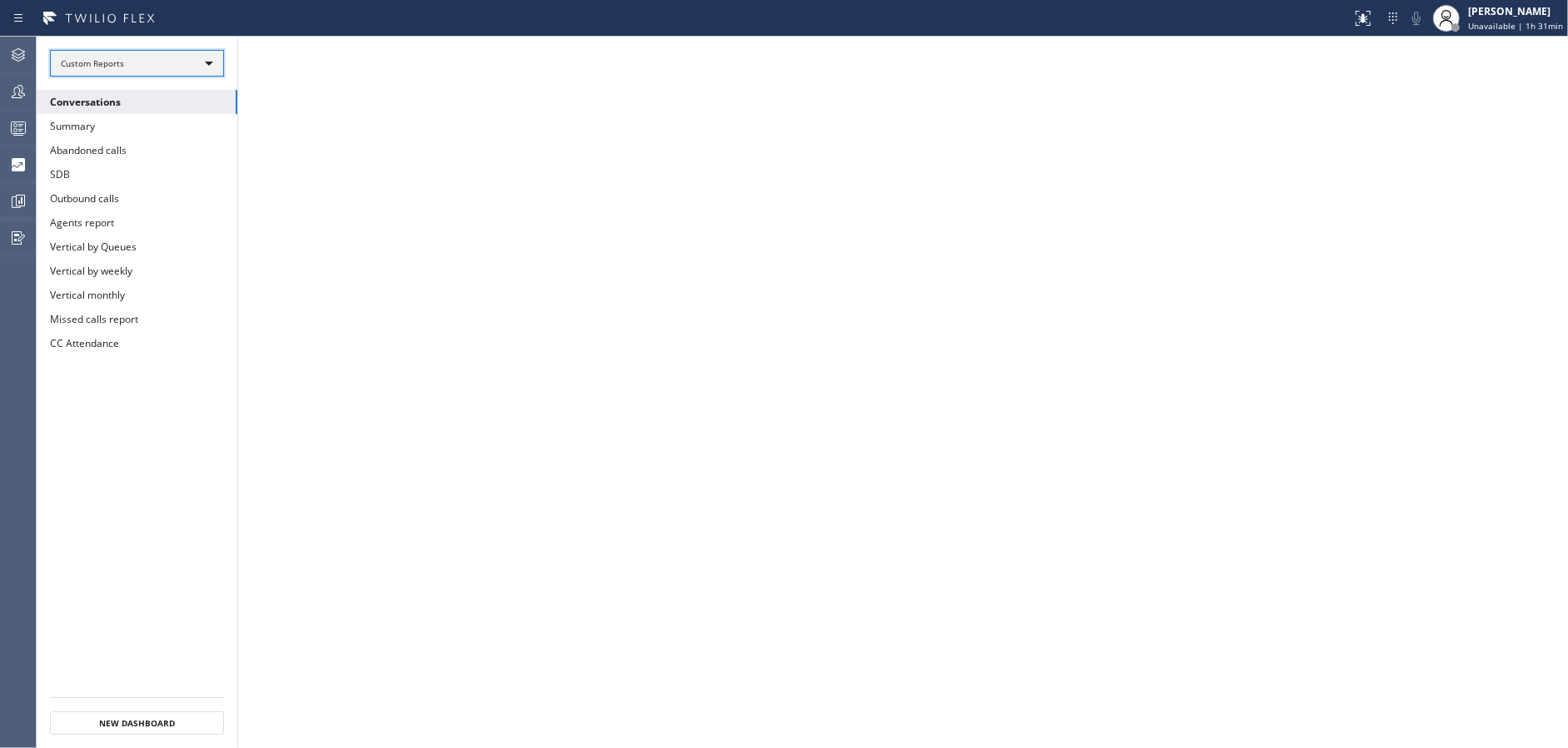
click at [187, 60] on div "Custom Reports" at bounding box center [137, 64] width 174 height 27
click at [171, 94] on li "All Dashboards" at bounding box center [136, 86] width 171 height 20
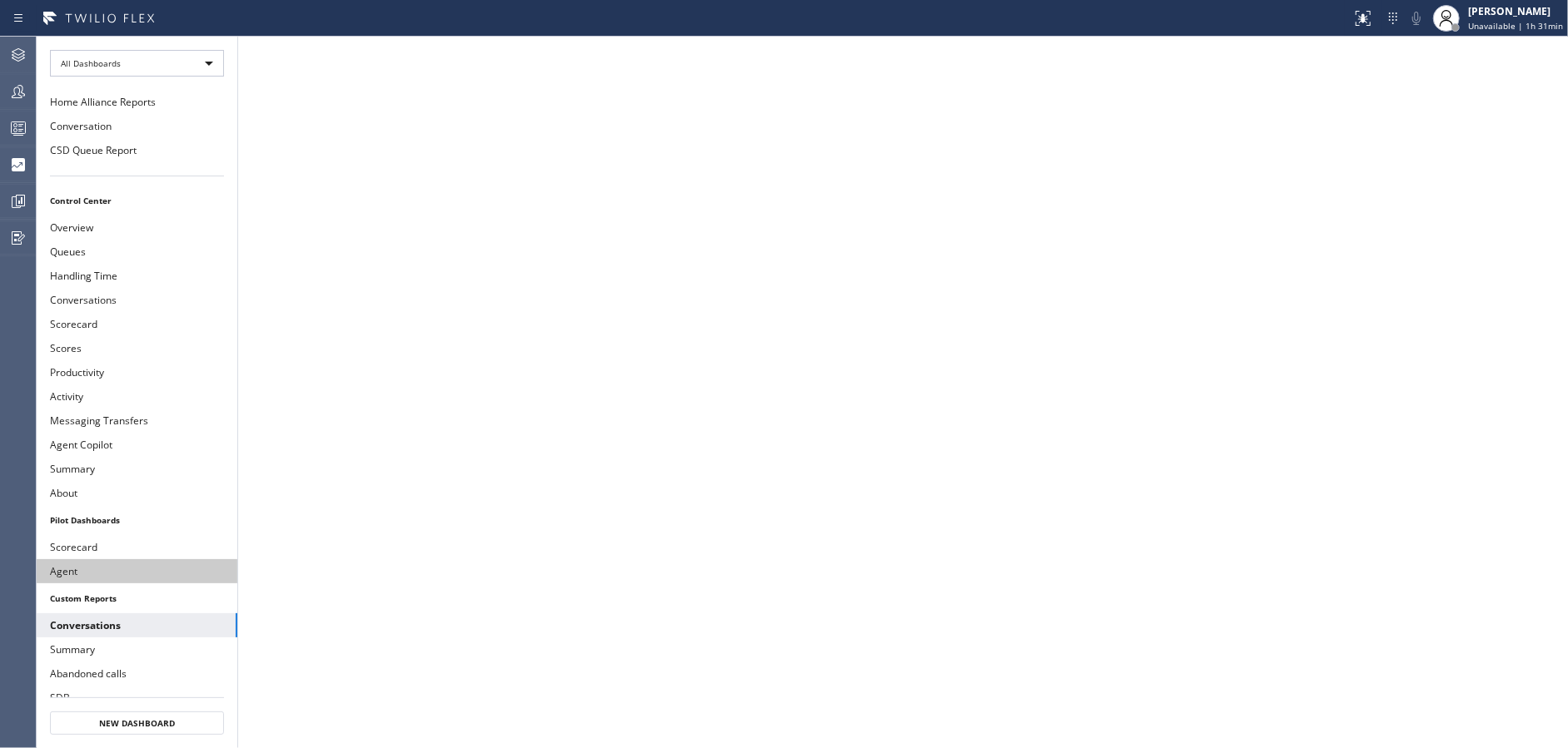
click at [144, 559] on button "Agent" at bounding box center [137, 570] width 200 height 24
click at [11, 193] on icon at bounding box center [18, 201] width 20 height 20
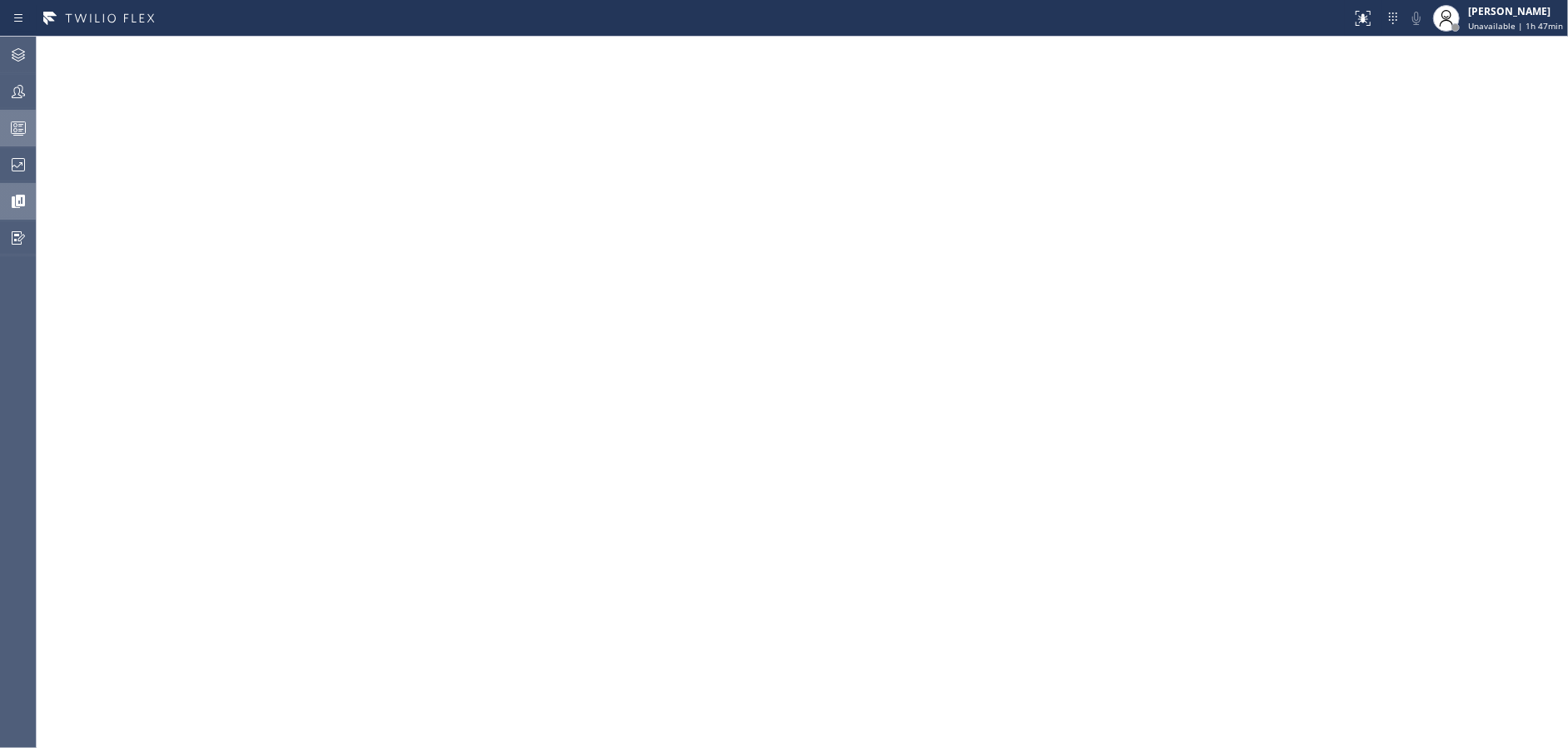
click at [10, 116] on div at bounding box center [18, 127] width 37 height 33
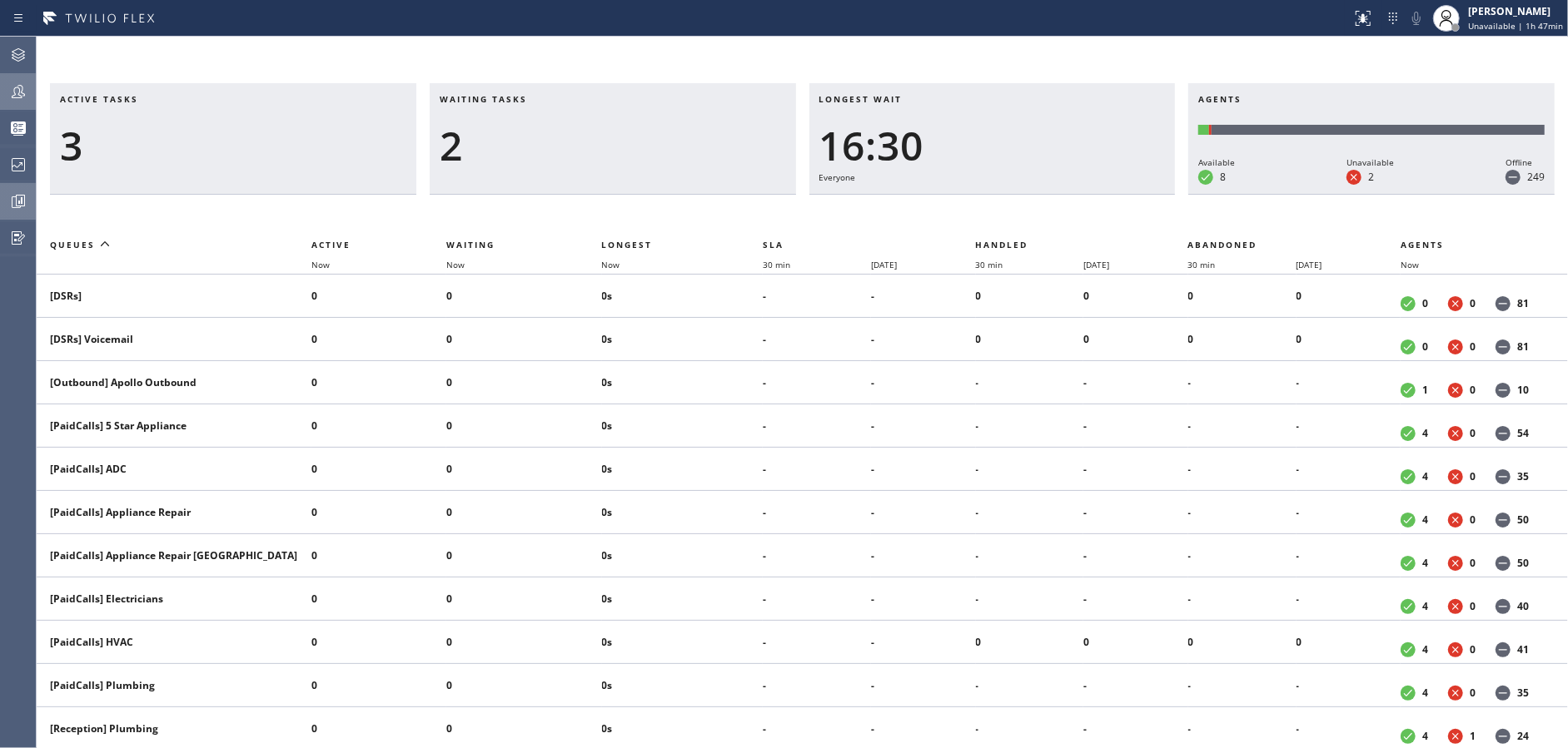
click at [11, 99] on icon at bounding box center [18, 91] width 20 height 20
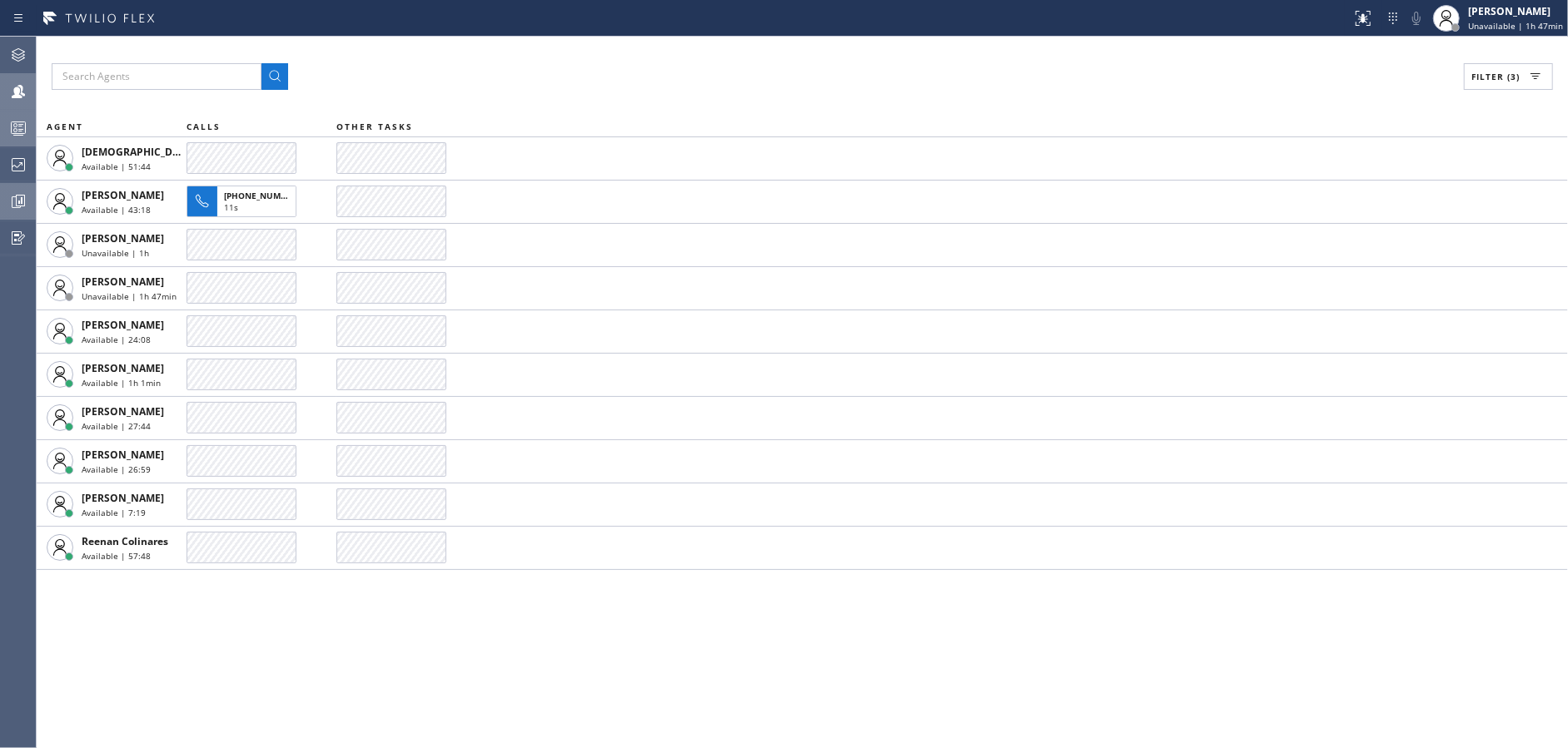
click at [10, 135] on icon at bounding box center [18, 127] width 20 height 20
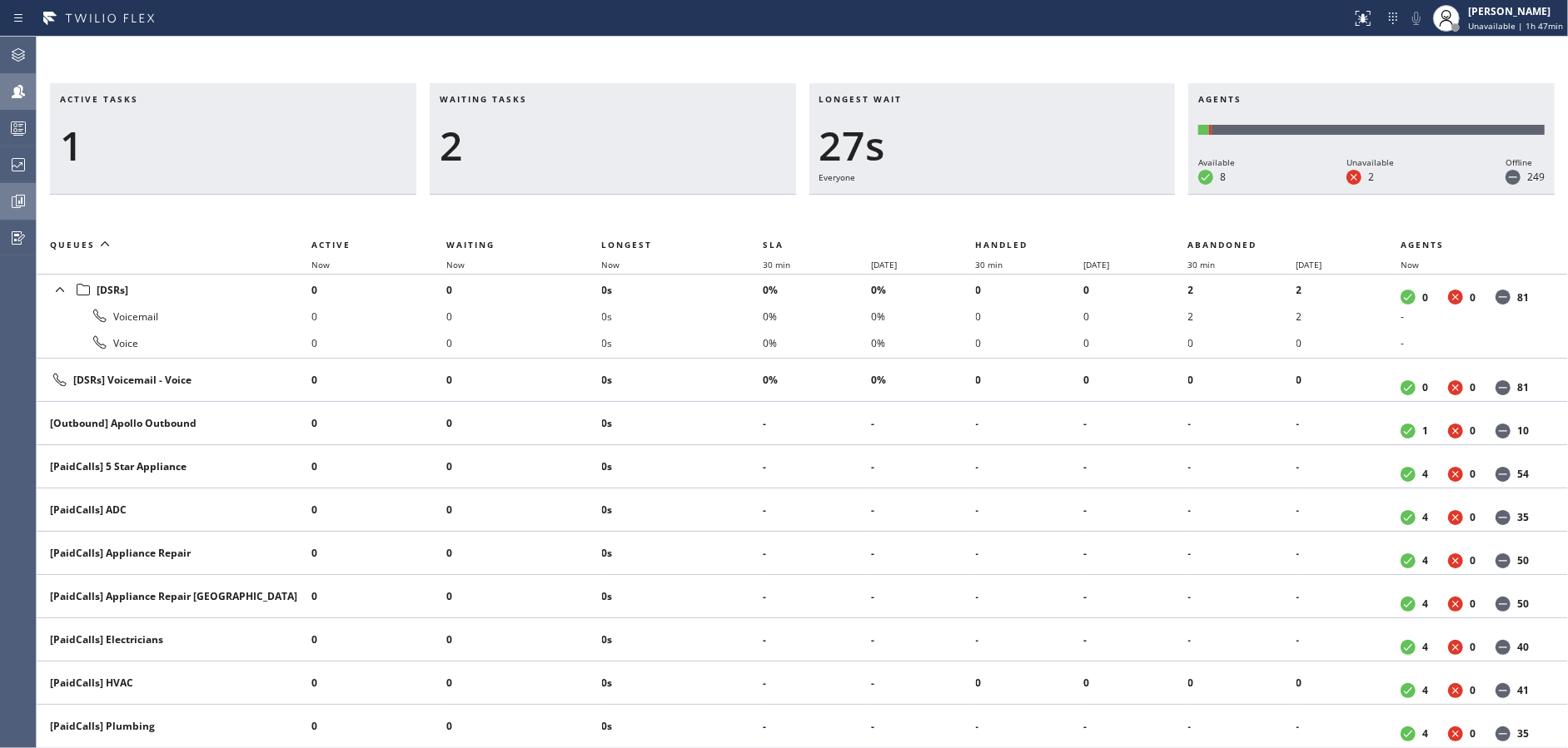
click at [493, 243] on span "Waiting" at bounding box center [470, 245] width 48 height 11
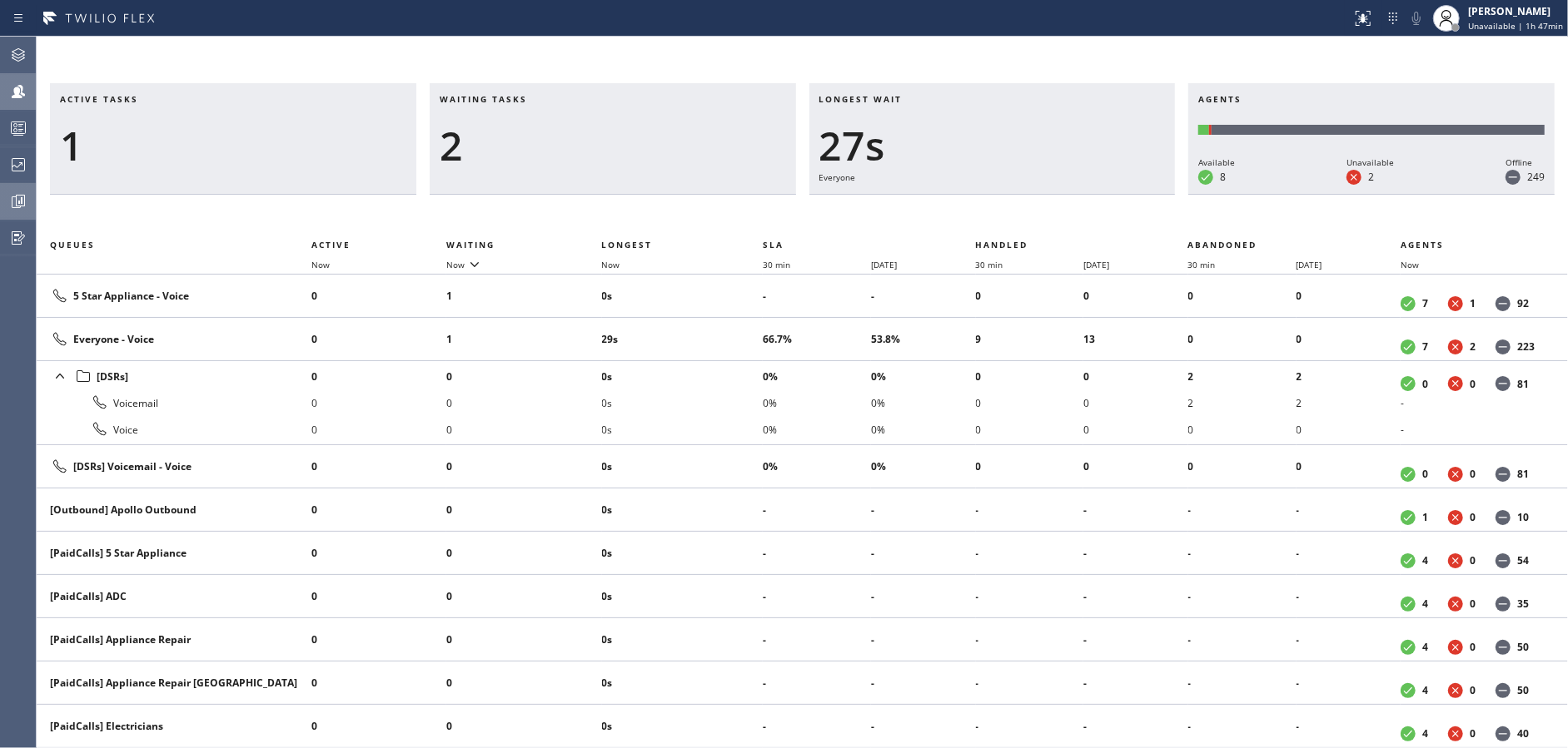
click at [7, 194] on div at bounding box center [18, 201] width 37 height 20
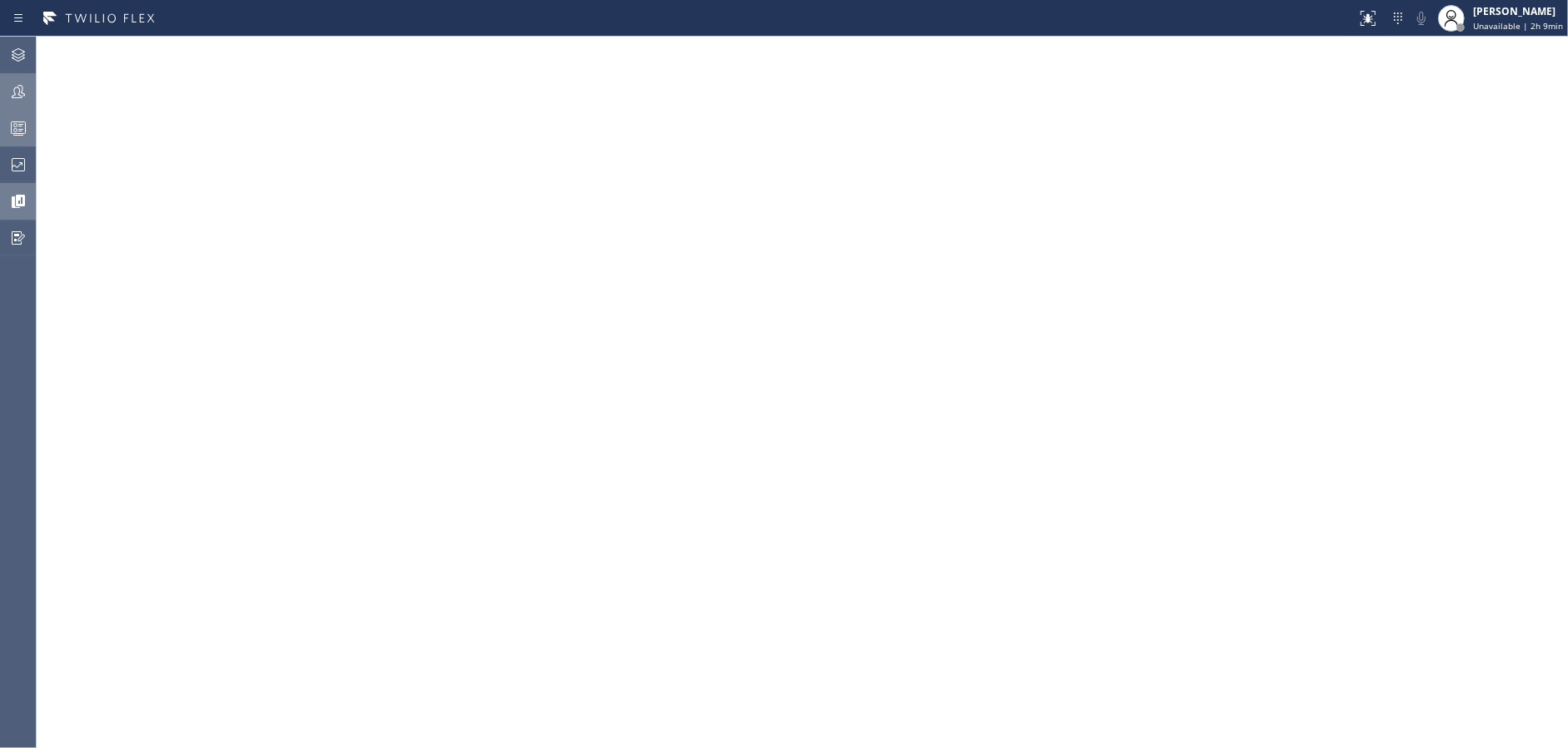
click at [0, 124] on div at bounding box center [18, 127] width 37 height 20
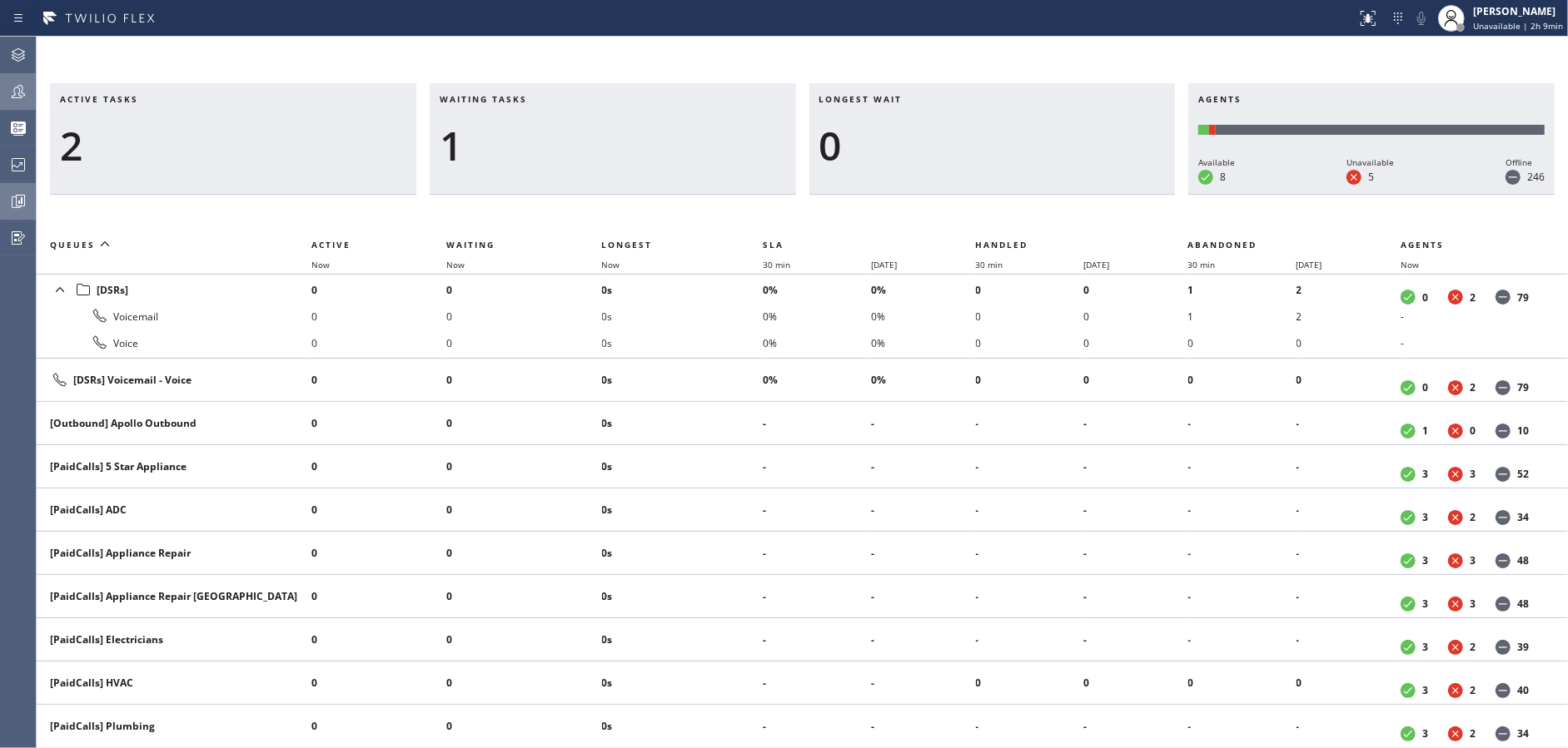
click at [4, 86] on div at bounding box center [18, 91] width 37 height 20
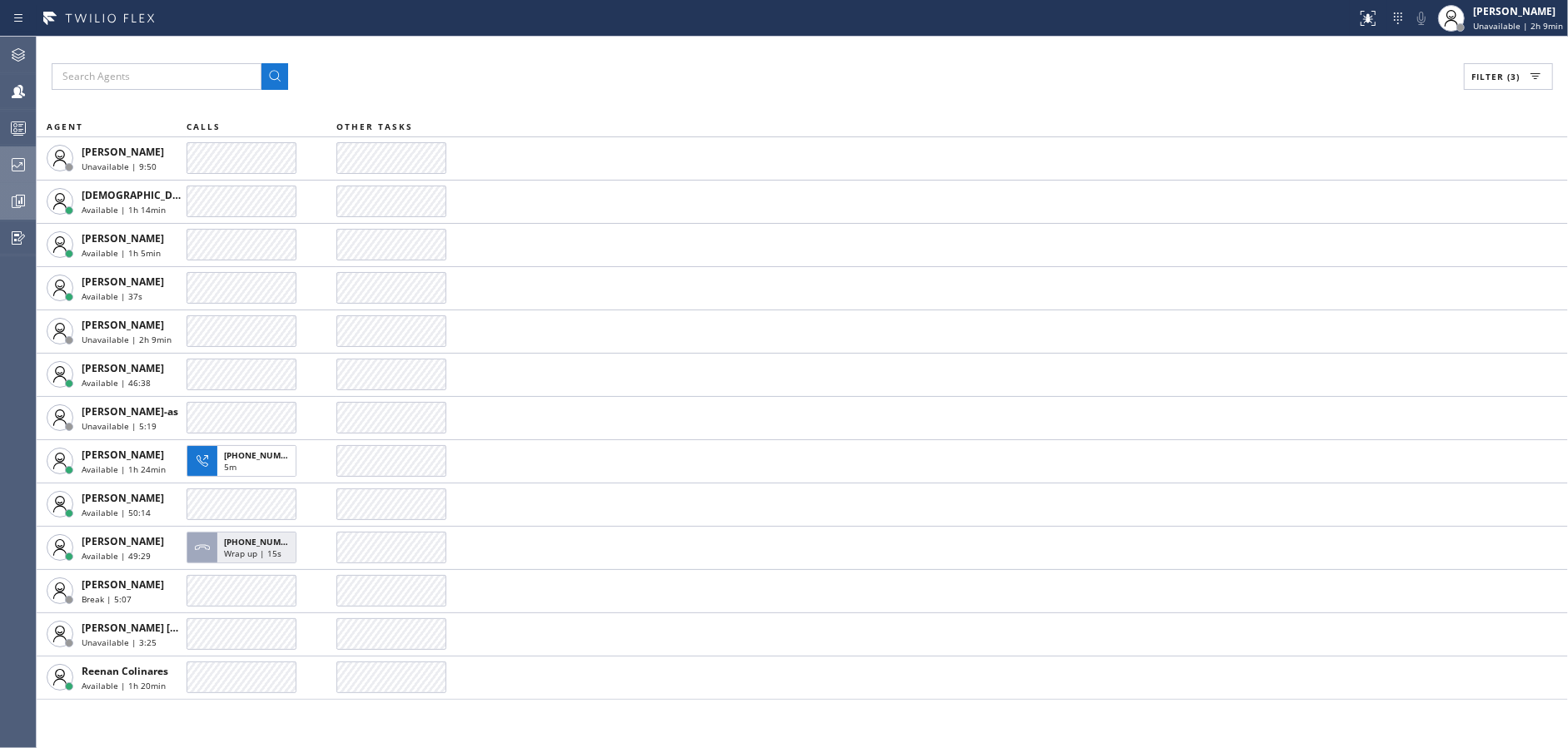
click at [0, 173] on div at bounding box center [18, 164] width 37 height 20
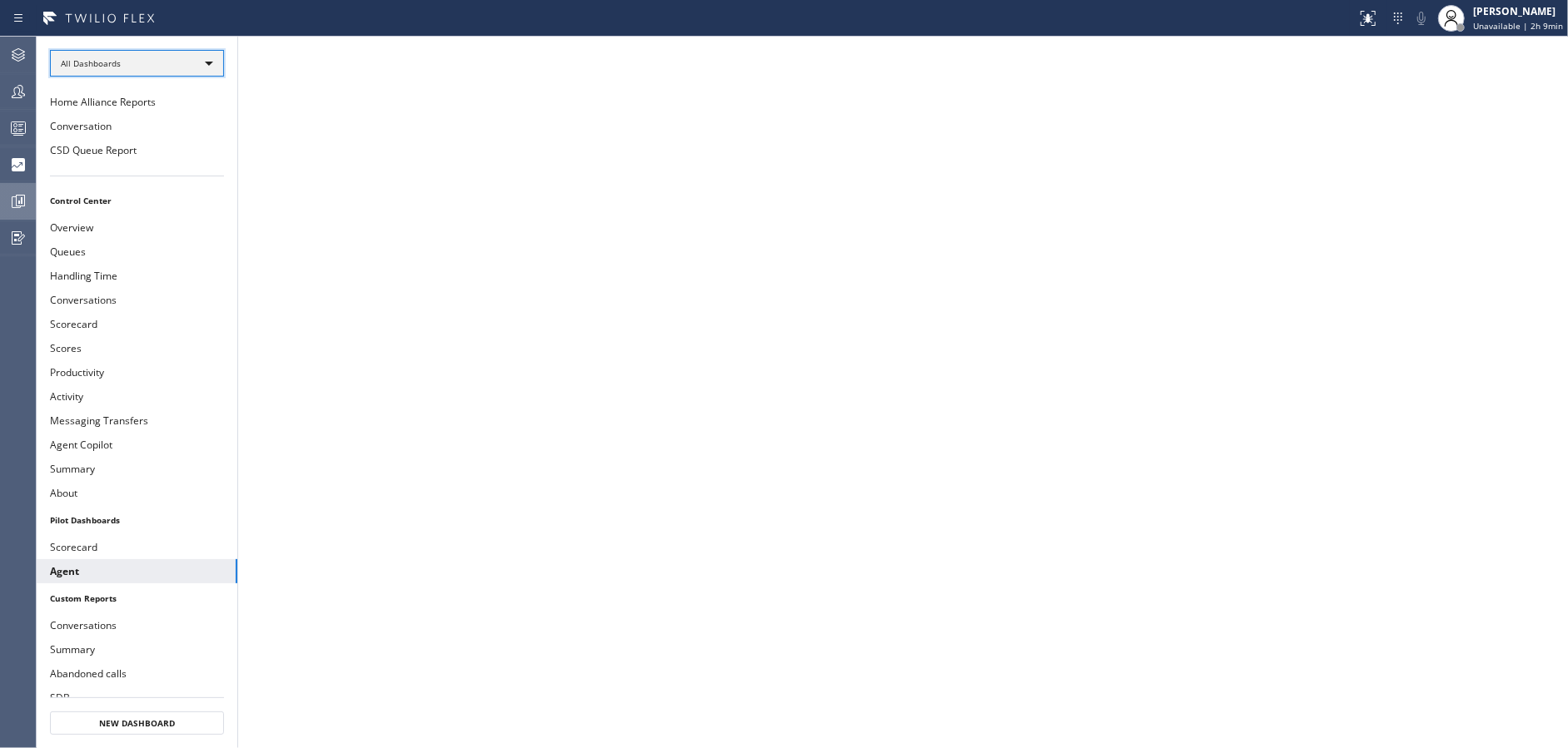
click at [200, 71] on div "All Dashboards" at bounding box center [137, 64] width 174 height 27
click at [145, 164] on li "Custom Reports" at bounding box center [136, 169] width 171 height 20
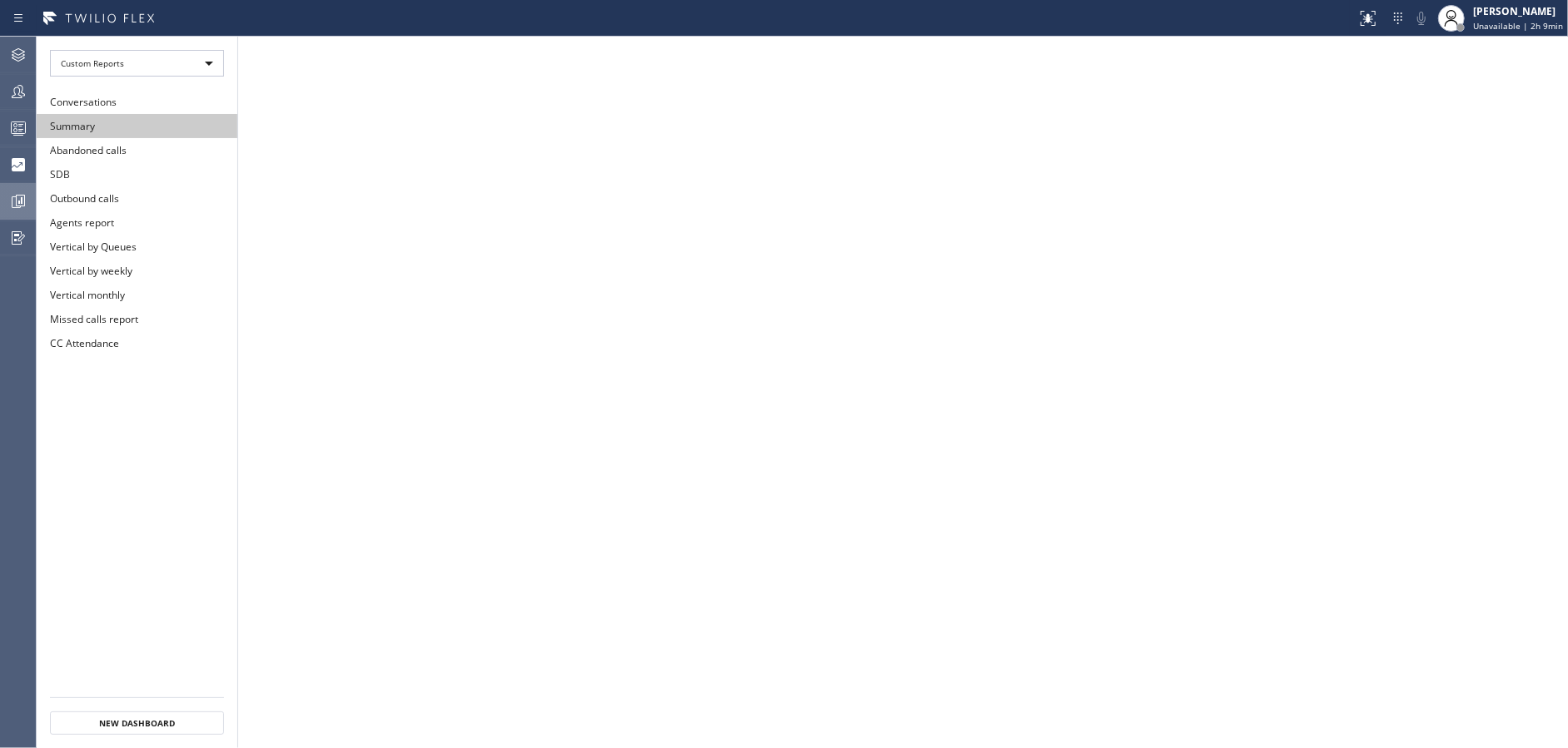
click at [139, 124] on button "Summary" at bounding box center [137, 125] width 200 height 24
click at [21, 125] on icon at bounding box center [19, 130] width 9 height 10
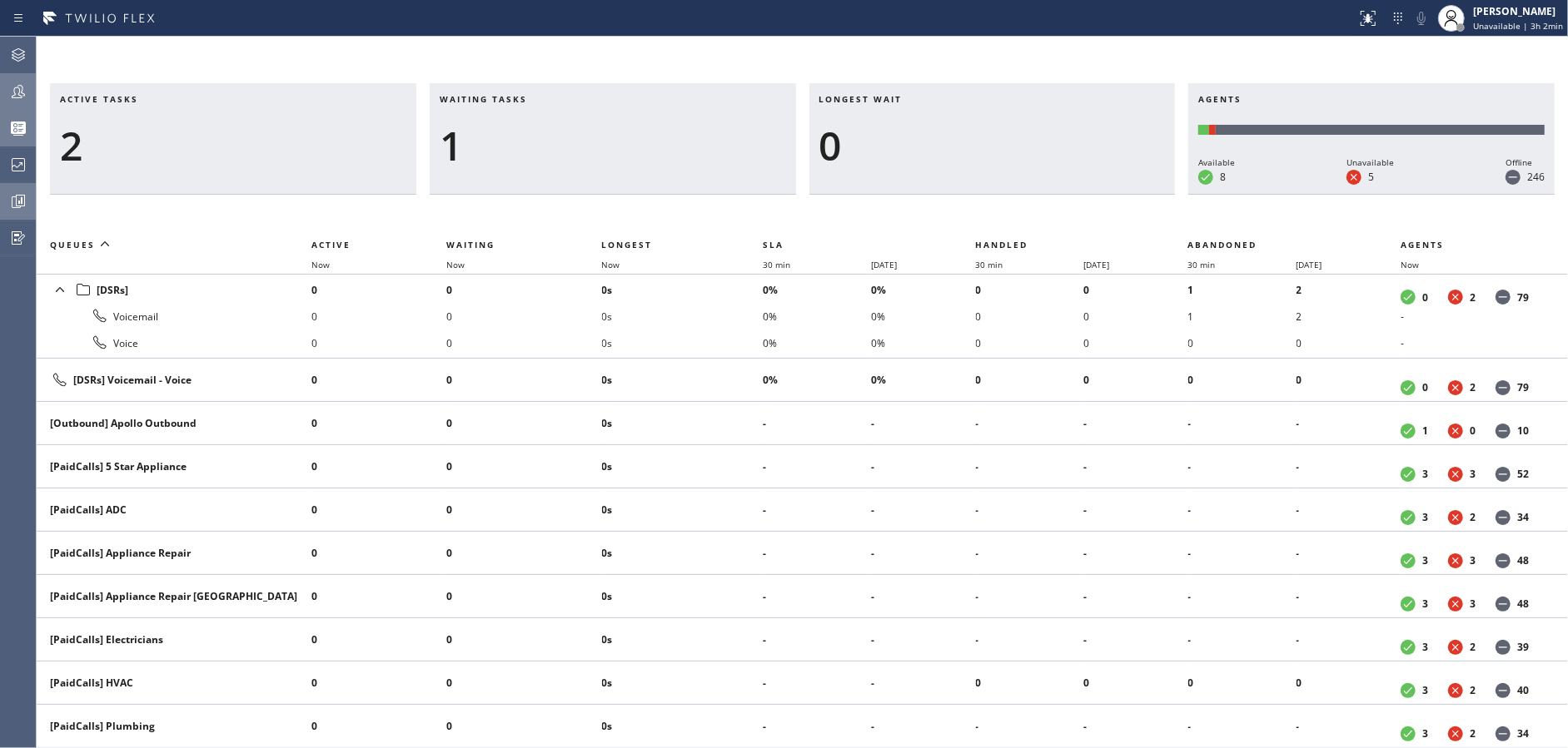
click at [15, 98] on icon at bounding box center [18, 91] width 13 height 13
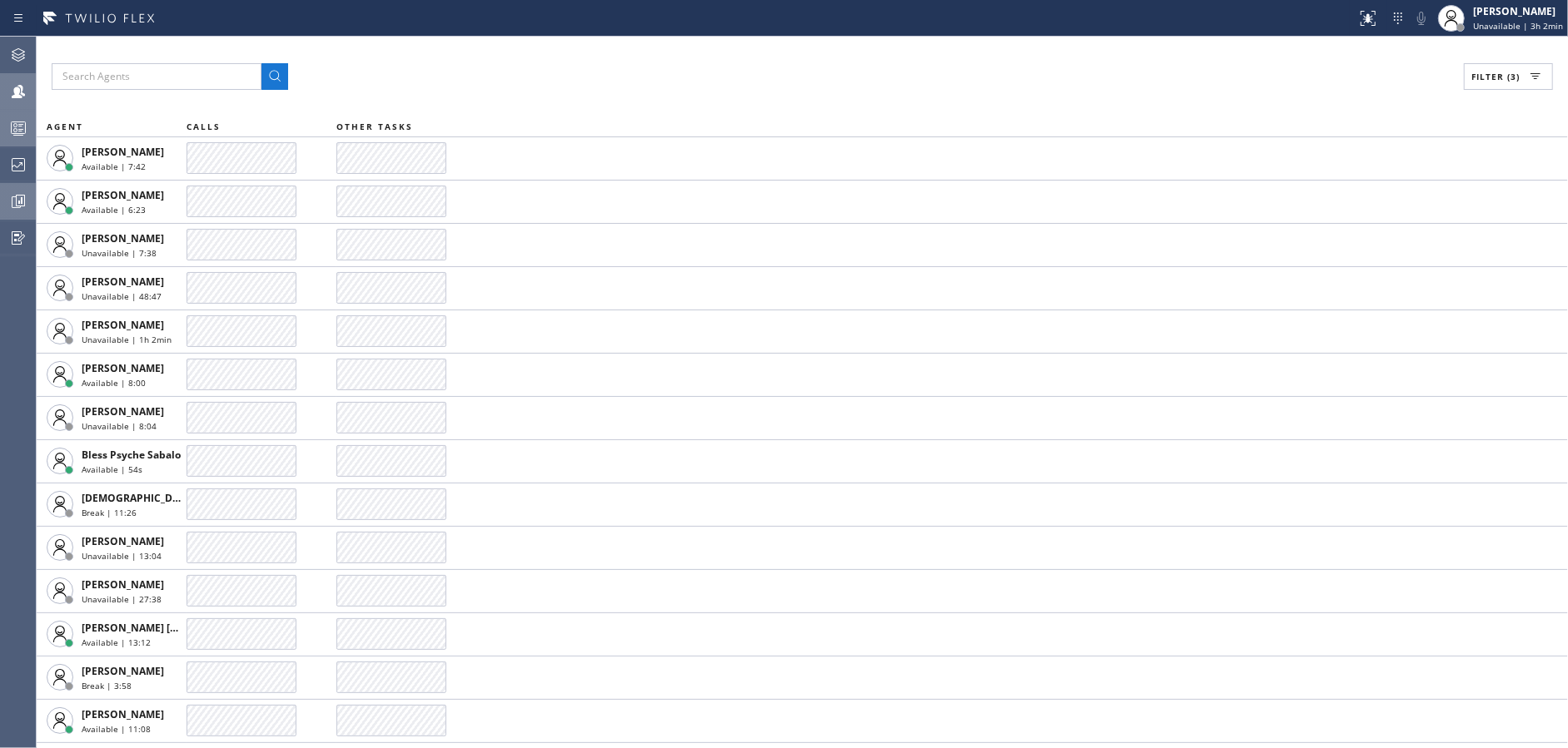
drag, startPoint x: 1525, startPoint y: 65, endPoint x: 1510, endPoint y: 75, distance: 18.0
click at [1524, 65] on button "Filter (3)" at bounding box center [1508, 77] width 89 height 27
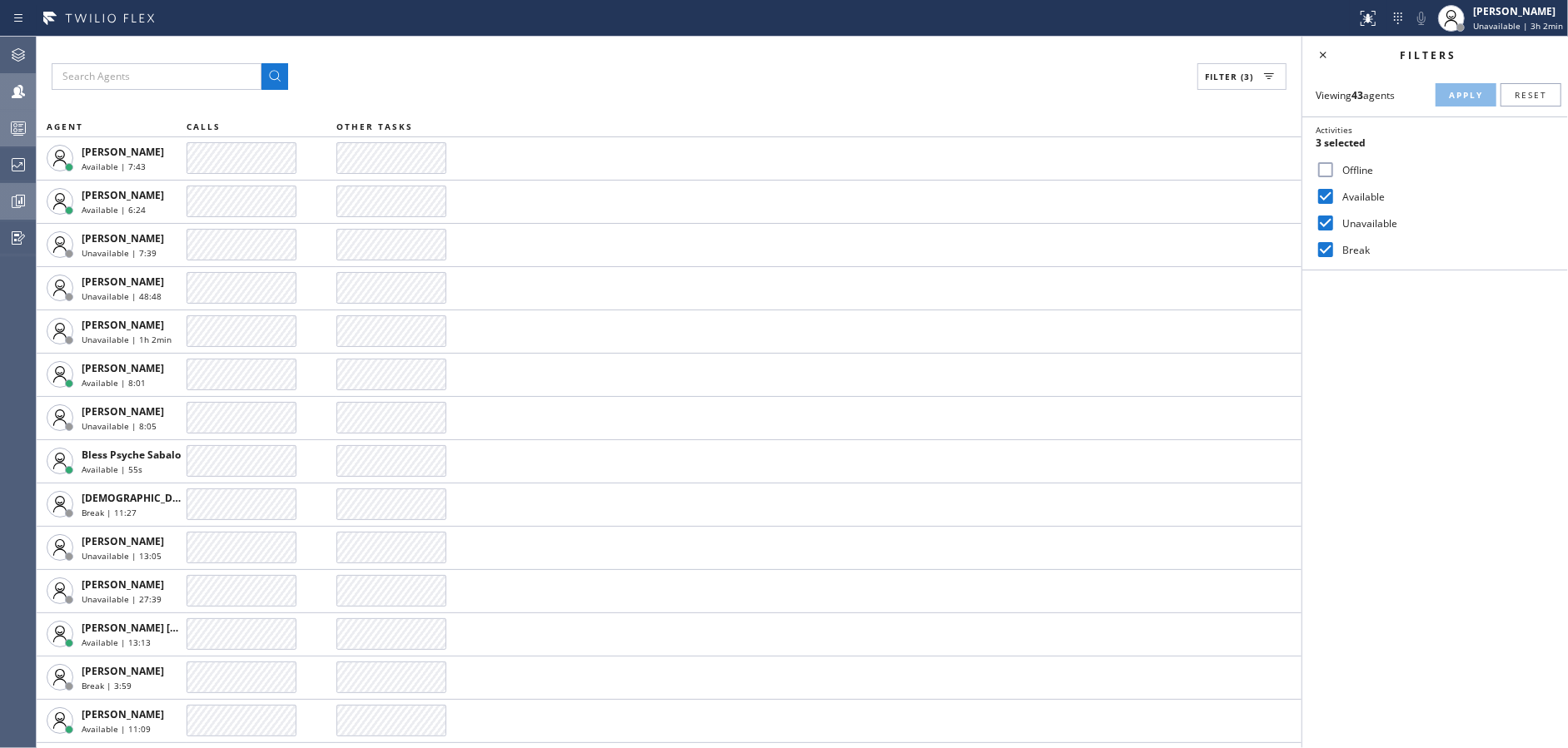
click at [1328, 223] on input "Unavailable" at bounding box center [1325, 222] width 20 height 20
click at [1457, 89] on span "Apply" at bounding box center [1466, 95] width 34 height 11
click at [1321, 47] on icon at bounding box center [1323, 54] width 20 height 20
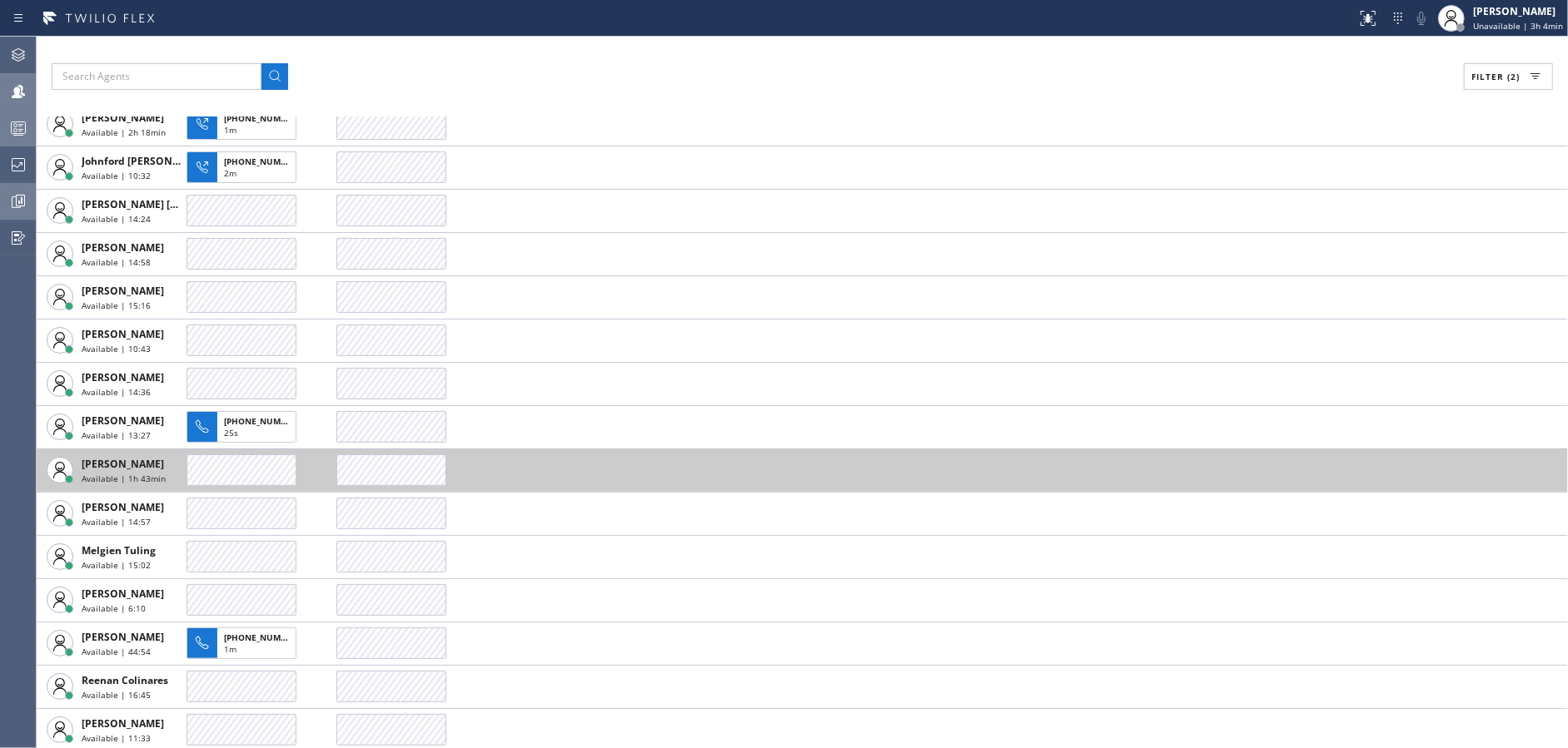
scroll to position [514, 0]
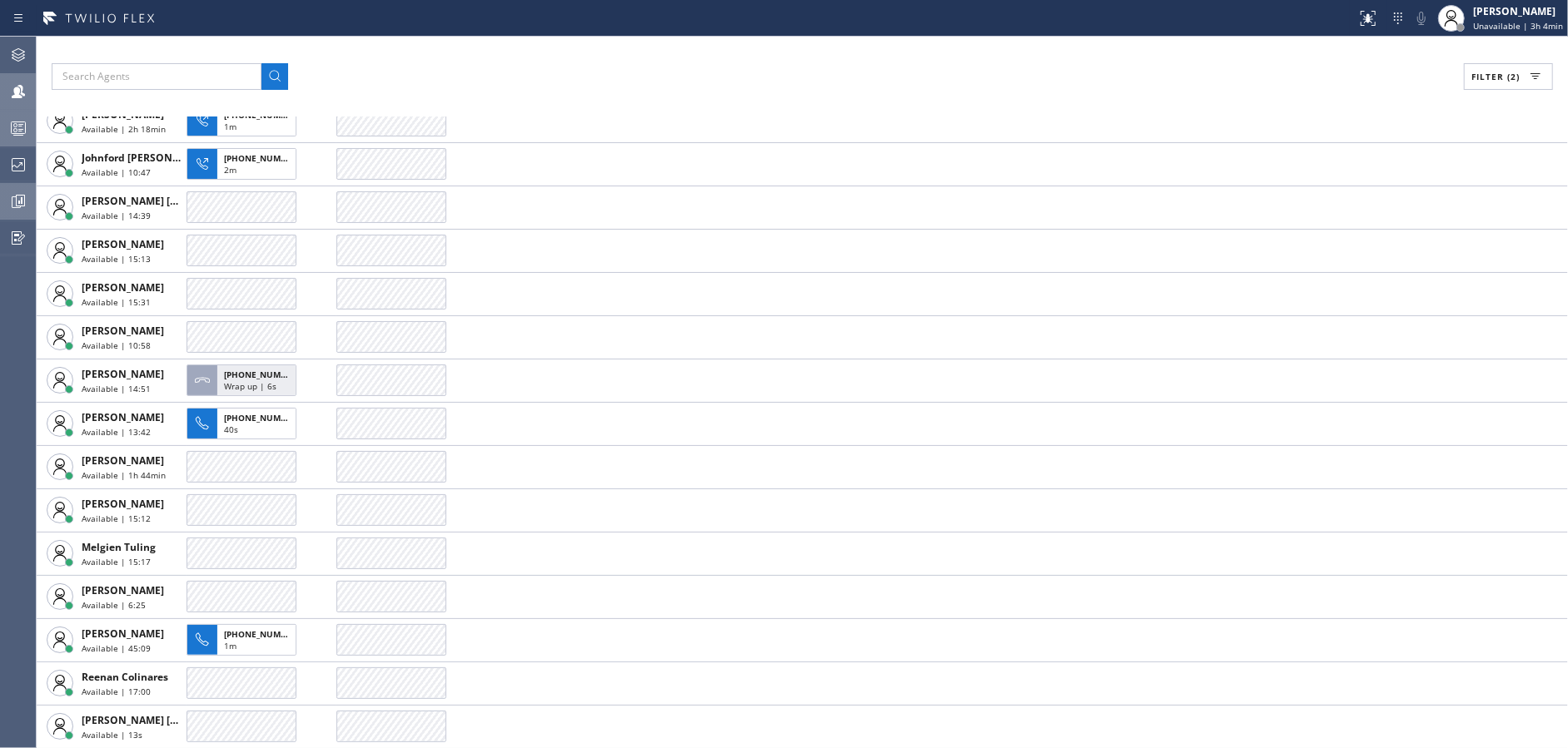
click at [538, 41] on div "Filter (2) AGENT CALLS OTHER TASKS [PERSON_NAME] Available | 9:41 [PERSON_NAME]…" at bounding box center [803, 393] width 1531 height 712
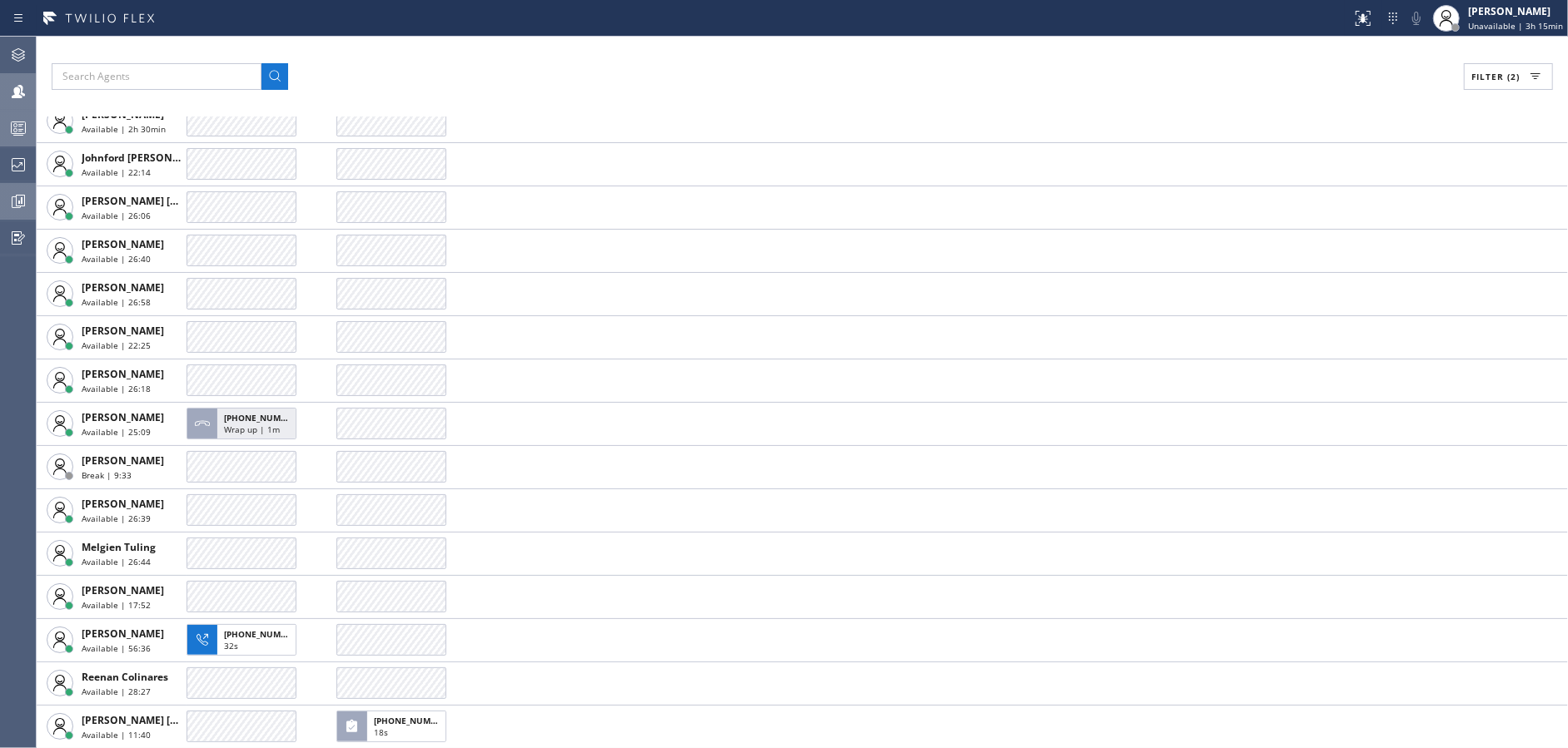
click at [494, 81] on div "Filter (2)" at bounding box center [802, 77] width 1502 height 27
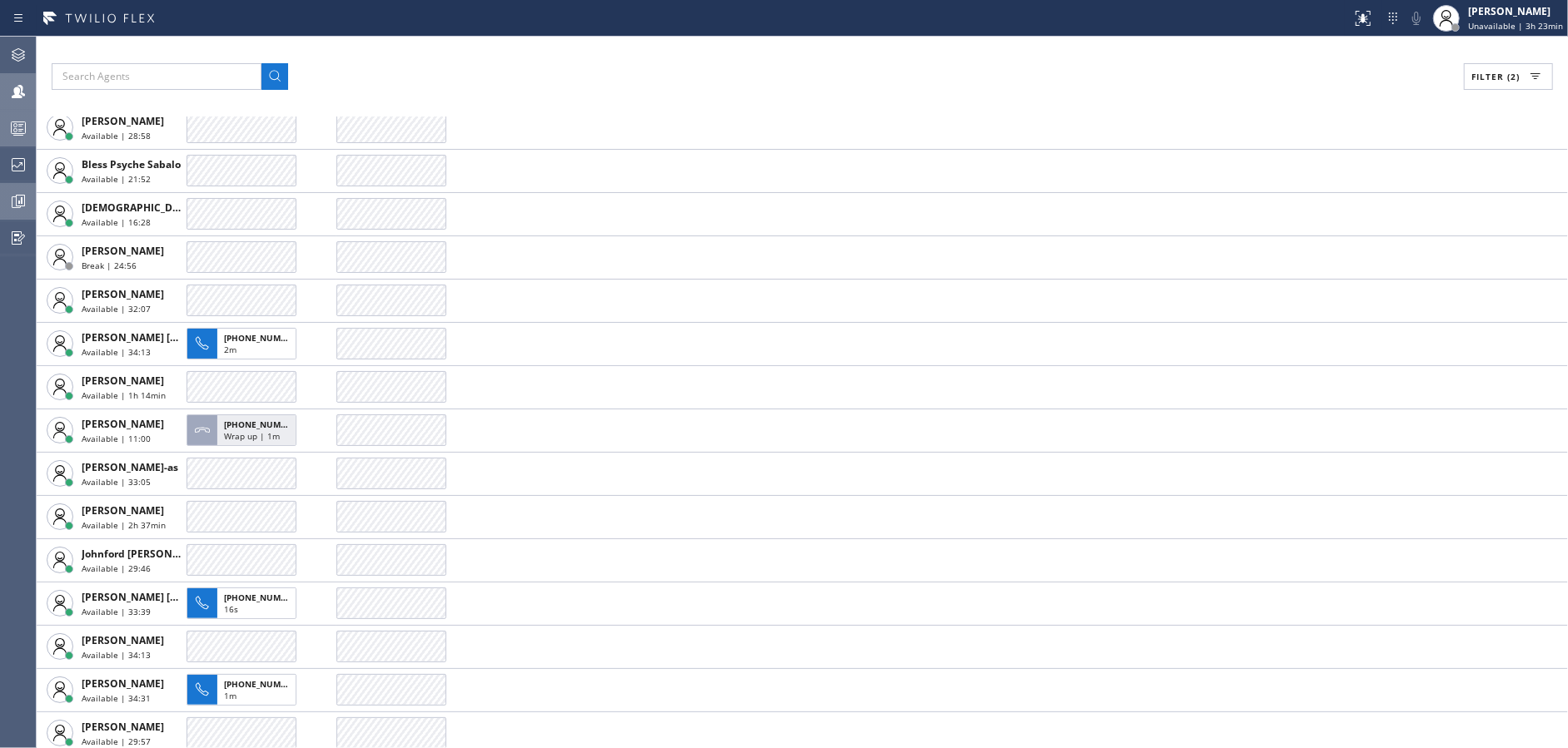
scroll to position [0, 0]
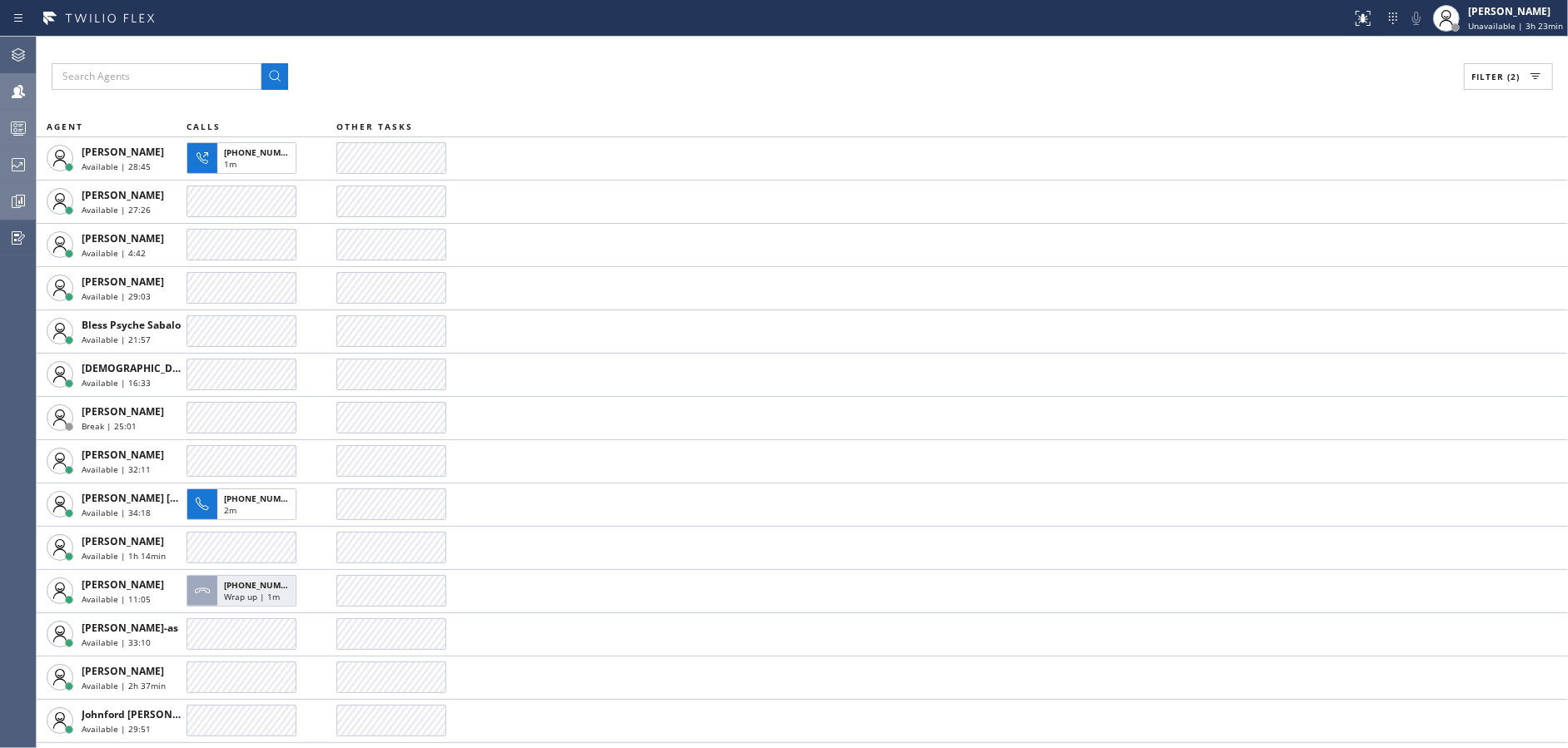
click at [1, 165] on div at bounding box center [18, 164] width 37 height 20
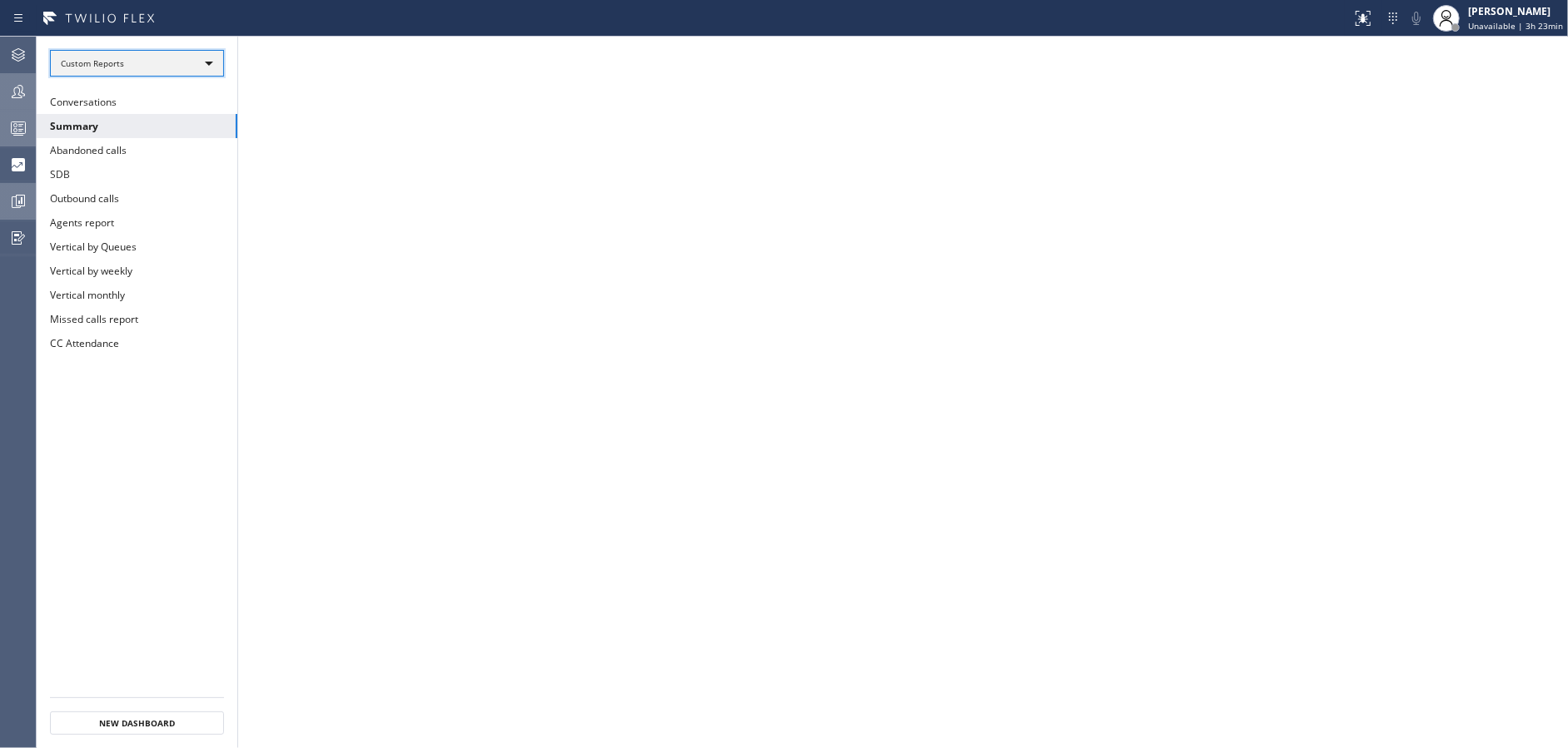
click at [186, 61] on div "Custom Reports" at bounding box center [137, 64] width 174 height 27
click at [164, 168] on li "Custom Reports" at bounding box center [136, 169] width 171 height 20
click at [0, 90] on div at bounding box center [18, 91] width 37 height 20
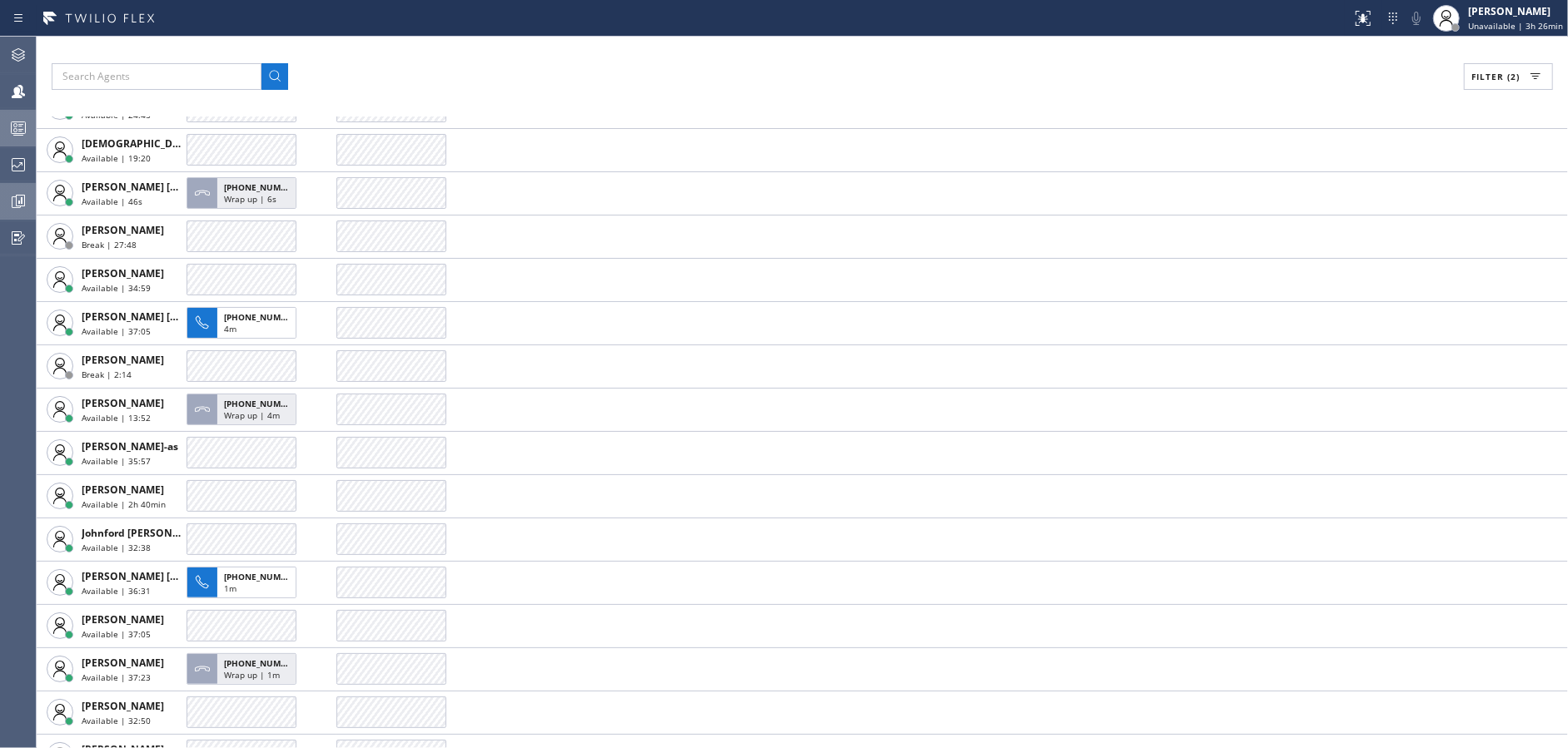
scroll to position [101, 0]
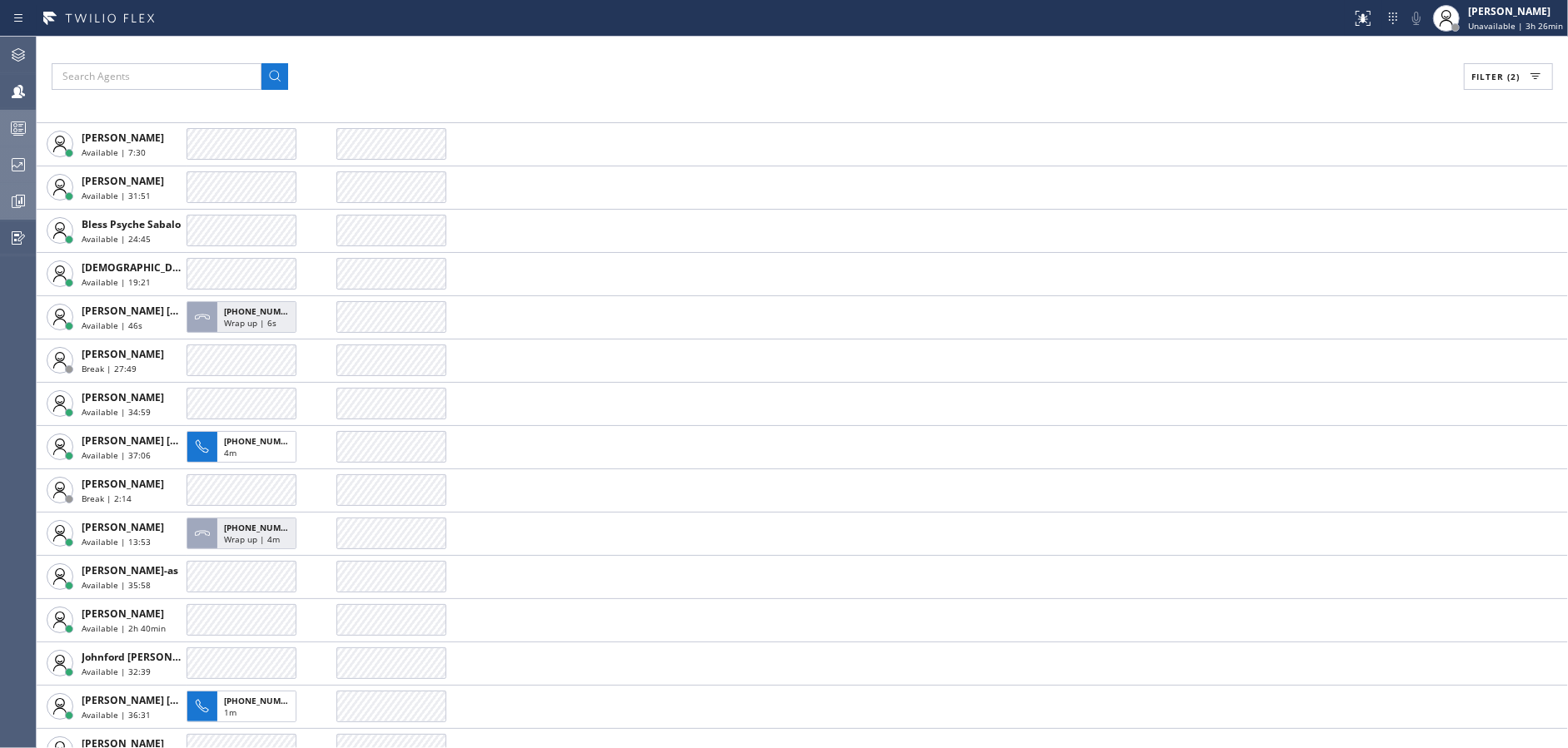
click at [13, 172] on icon at bounding box center [18, 164] width 20 height 20
